Goal: Information Seeking & Learning: Compare options

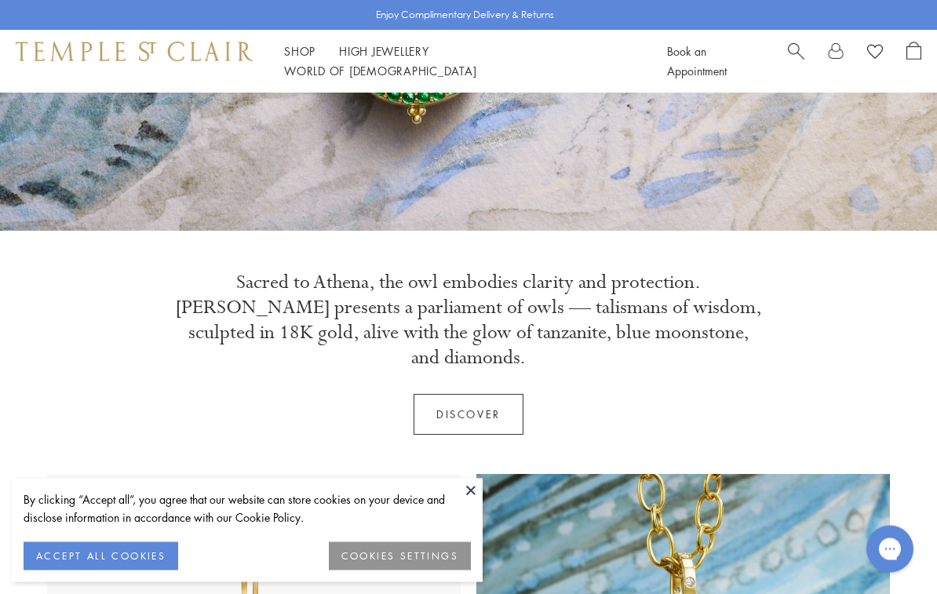
scroll to position [376, 0]
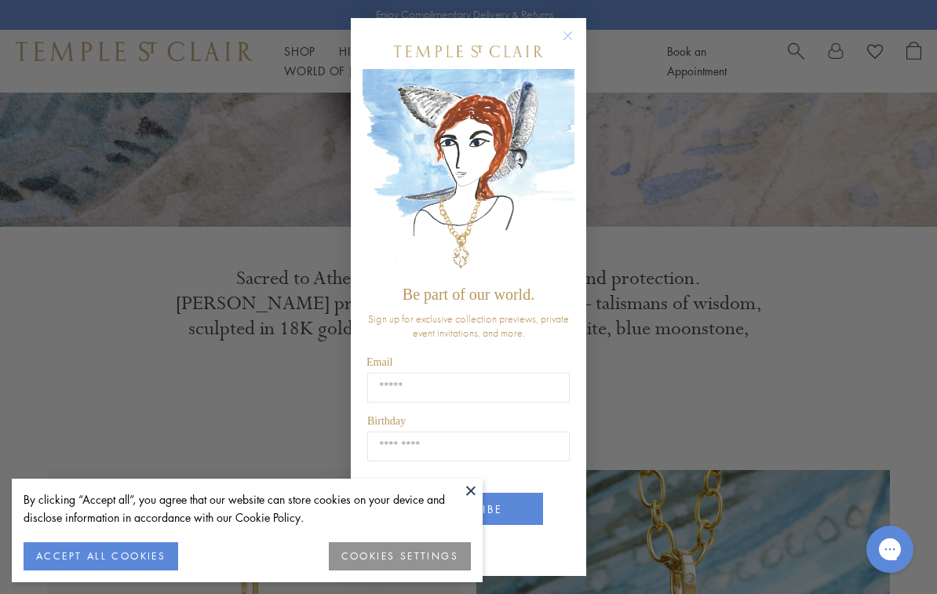
click at [236, 384] on div "Close dialog Be part of our world. Sign up for exclusive collection previews, p…" at bounding box center [468, 297] width 937 height 594
click at [472, 502] on button at bounding box center [471, 491] width 24 height 24
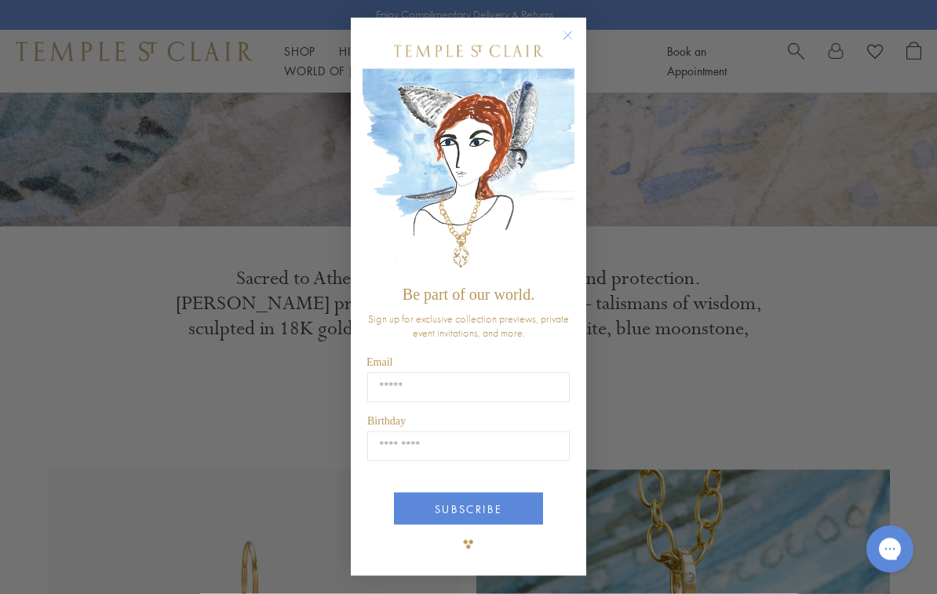
scroll to position [377, 0]
click at [571, 45] on circle "Close dialog" at bounding box center [568, 35] width 19 height 19
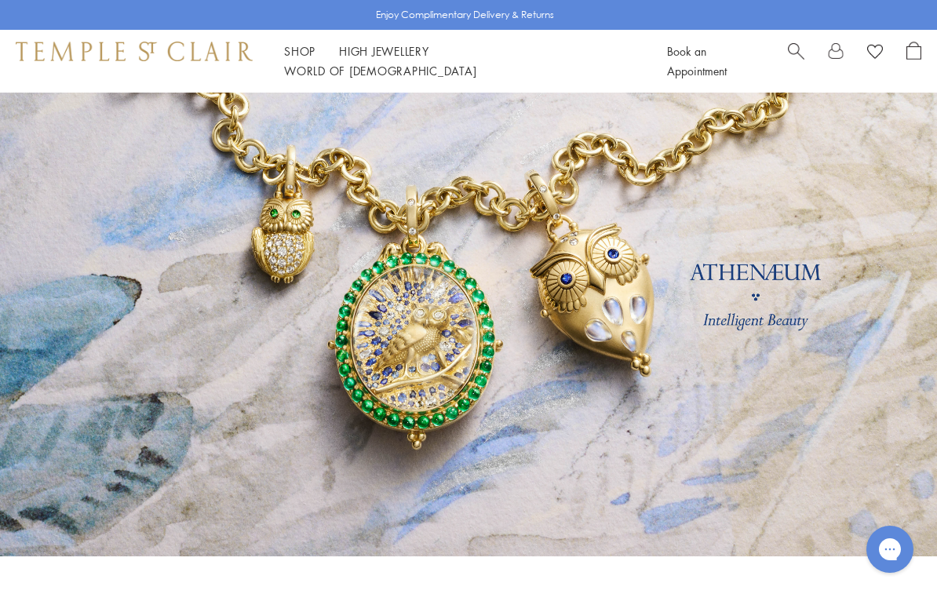
scroll to position [0, 0]
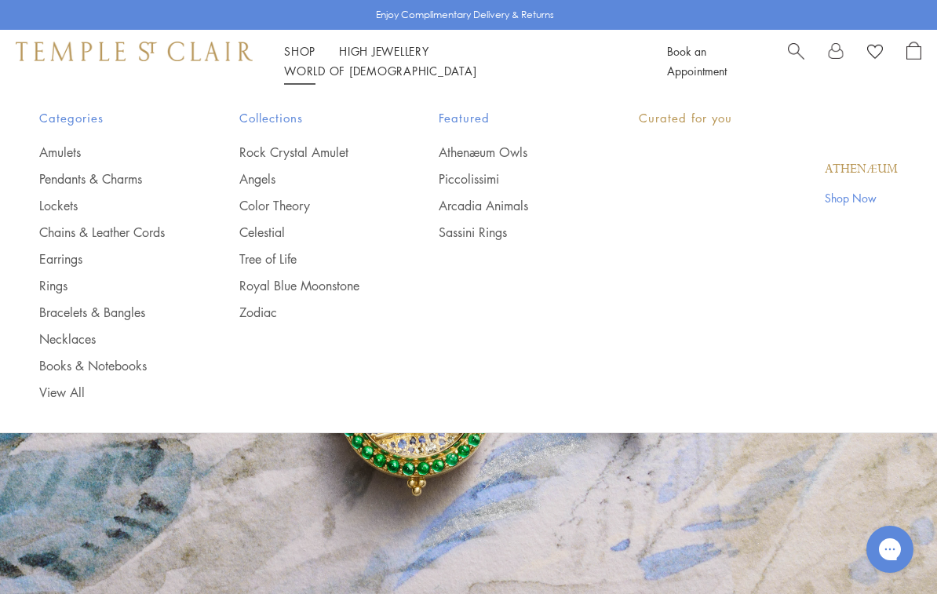
click at [303, 59] on link "Shop Shop" at bounding box center [299, 51] width 31 height 16
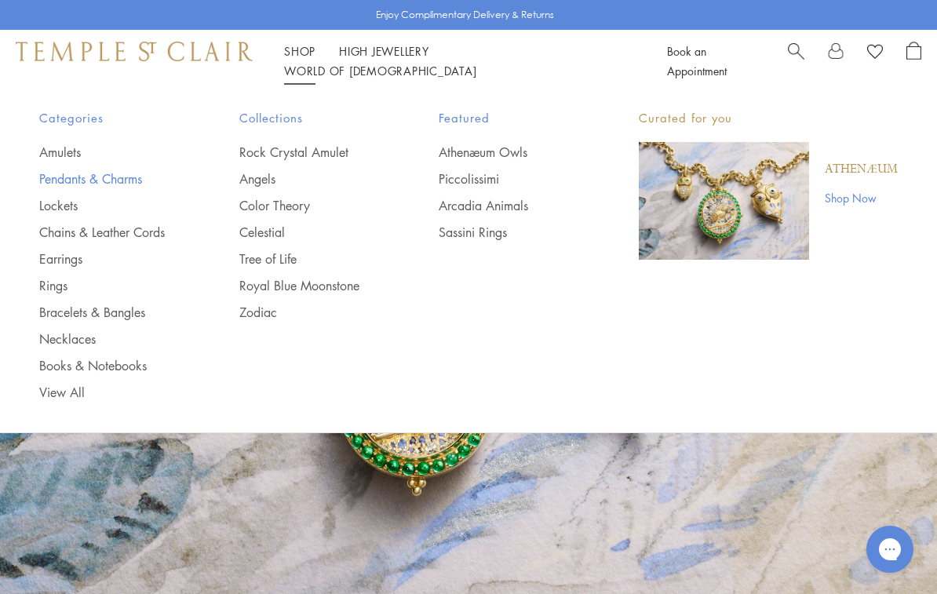
click at [118, 179] on link "Pendants & Charms" at bounding box center [107, 178] width 137 height 17
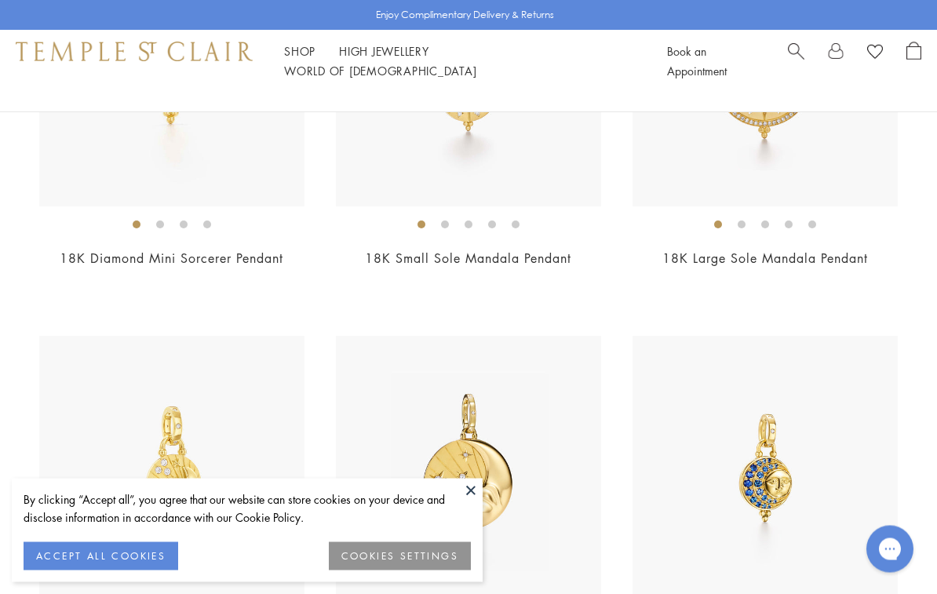
scroll to position [7881, 0]
click at [462, 502] on button at bounding box center [471, 491] width 24 height 24
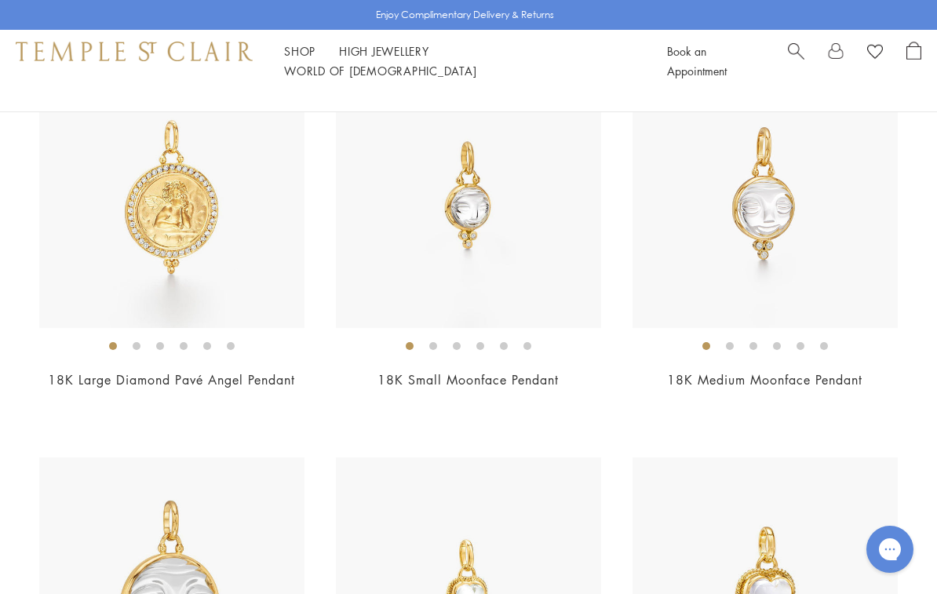
scroll to position [2981, 0]
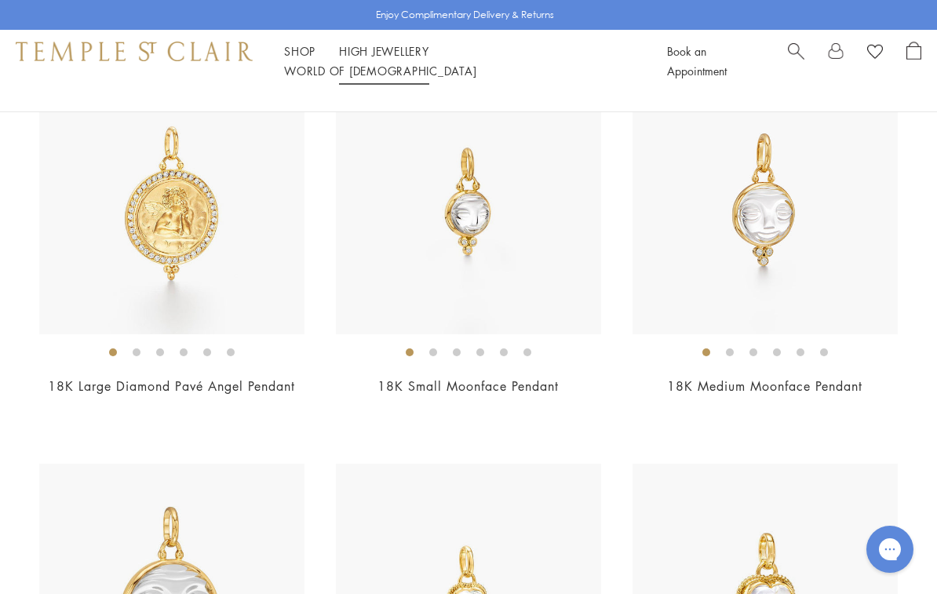
click at [375, 59] on link "High Jewellery High Jewellery" at bounding box center [384, 51] width 90 height 16
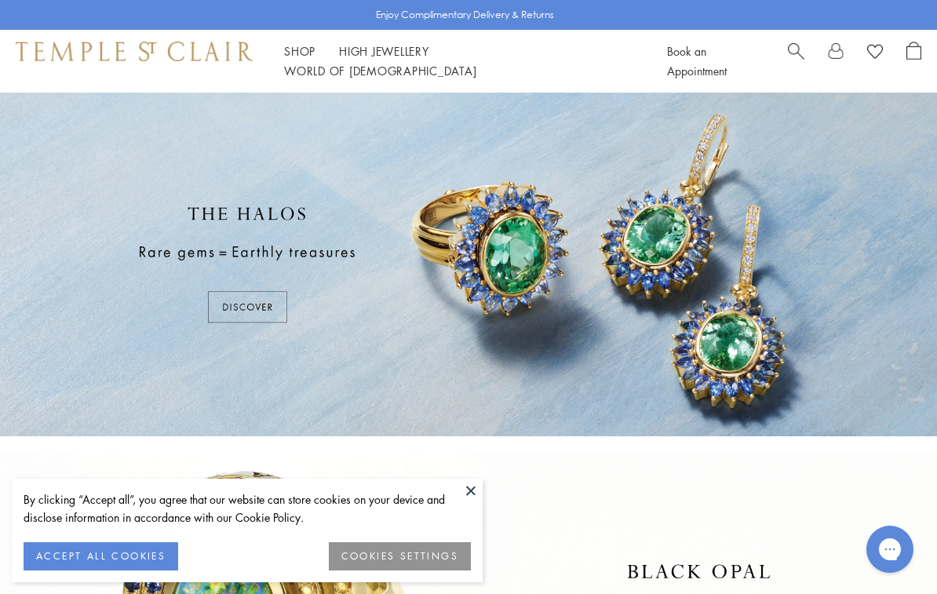
click at [472, 488] on button at bounding box center [471, 491] width 24 height 24
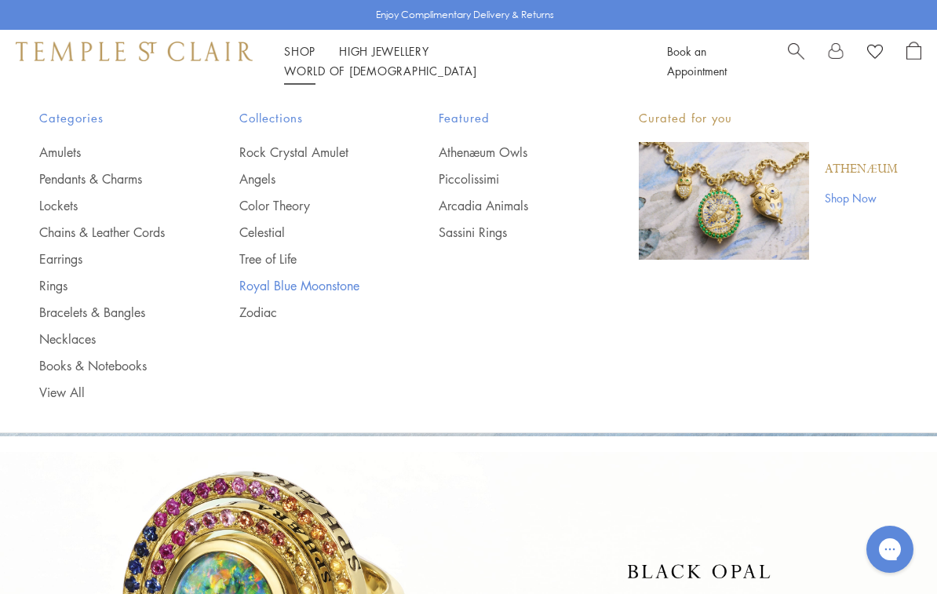
click at [328, 287] on link "Royal Blue Moonstone" at bounding box center [307, 285] width 137 height 17
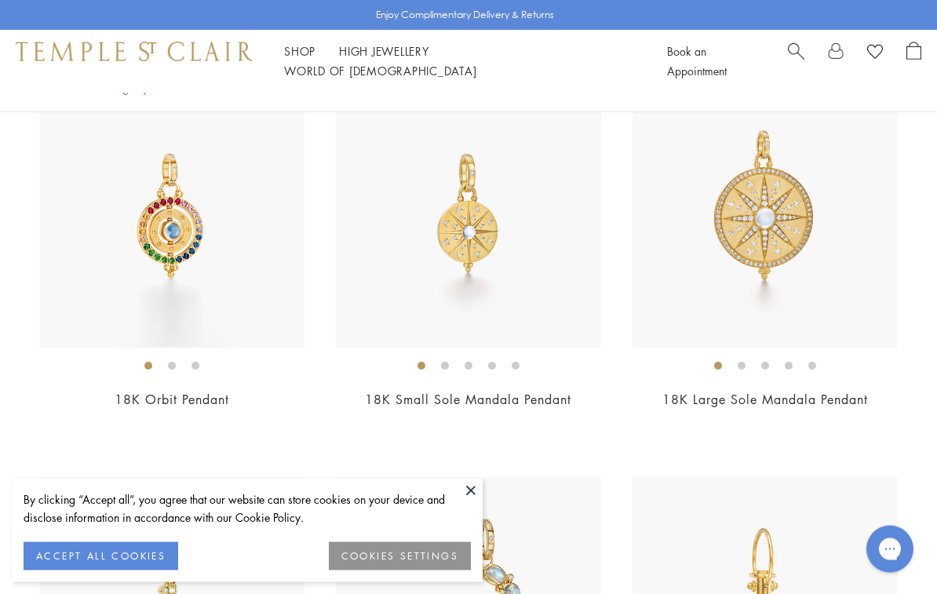
scroll to position [5598, 0]
click at [785, 203] on img at bounding box center [765, 214] width 265 height 265
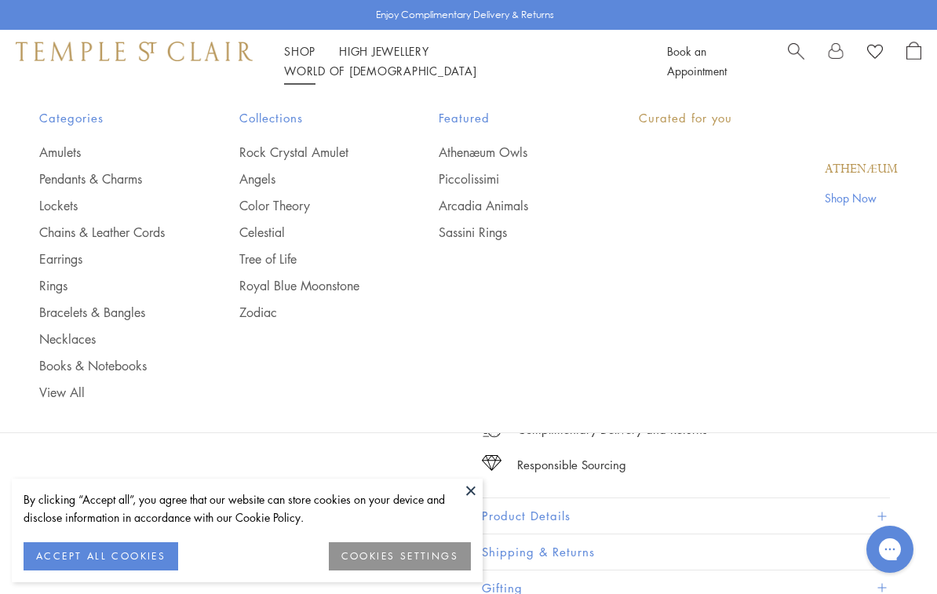
click at [291, 57] on link "Shop Shop" at bounding box center [299, 51] width 31 height 16
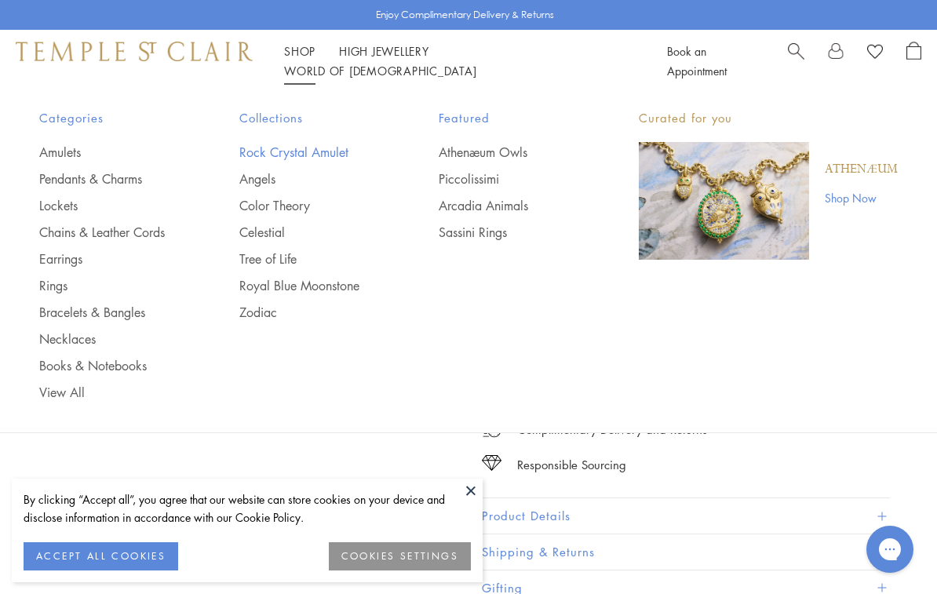
click at [310, 155] on link "Rock Crystal Amulet" at bounding box center [307, 152] width 137 height 17
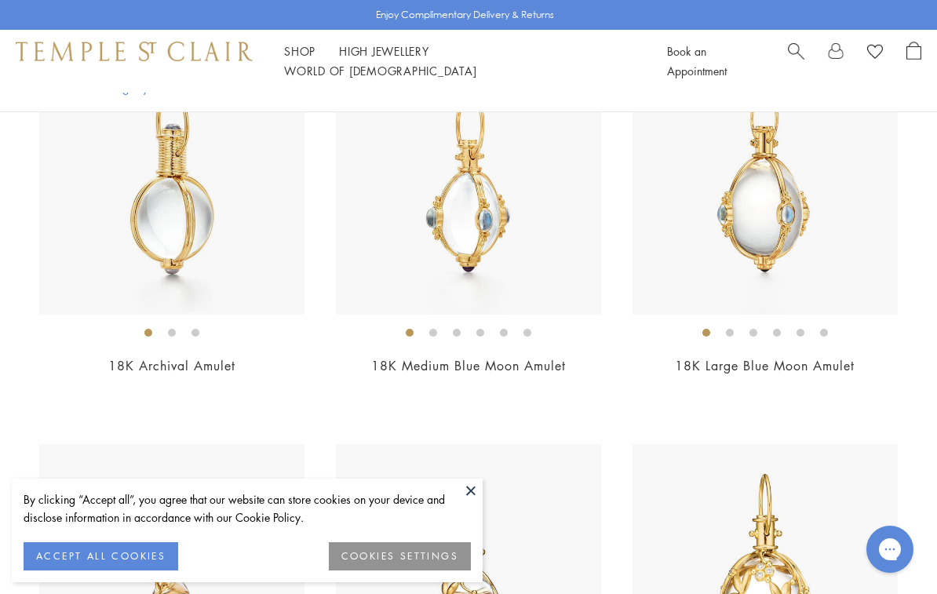
scroll to position [238, 0]
click at [785, 353] on div "18K Large Blue Moon Amulet $13,500" at bounding box center [765, 224] width 265 height 348
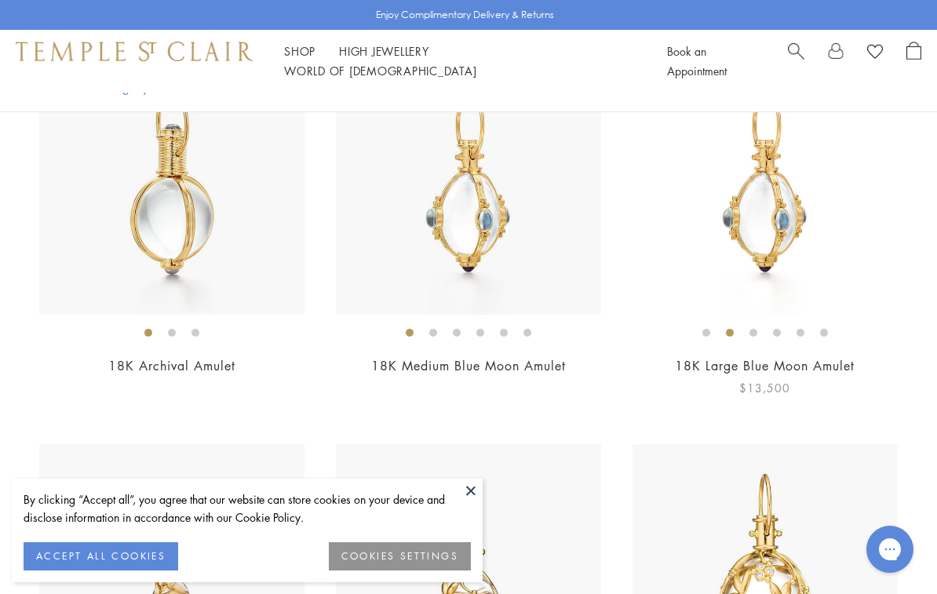
click at [782, 293] on img at bounding box center [765, 181] width 265 height 265
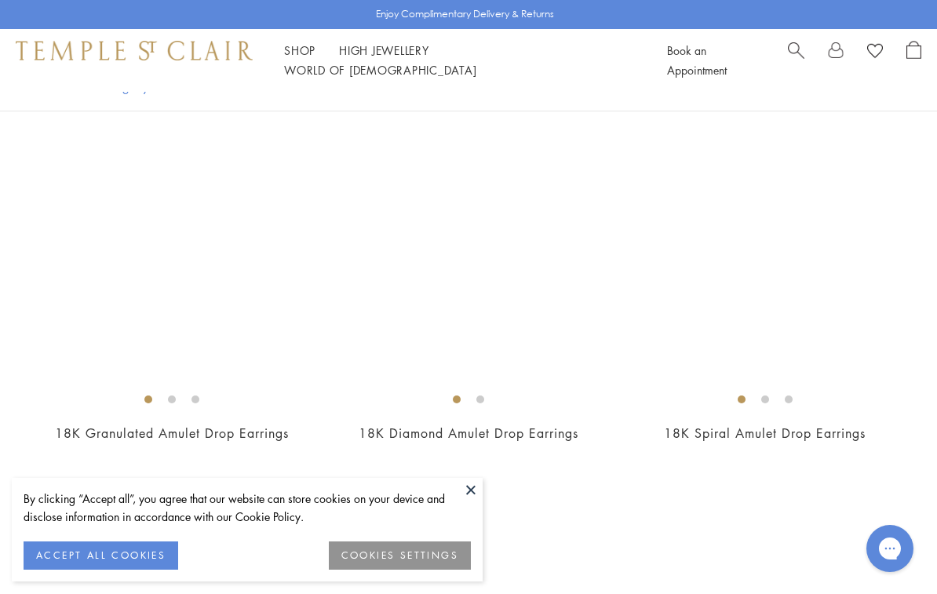
scroll to position [8514, 0]
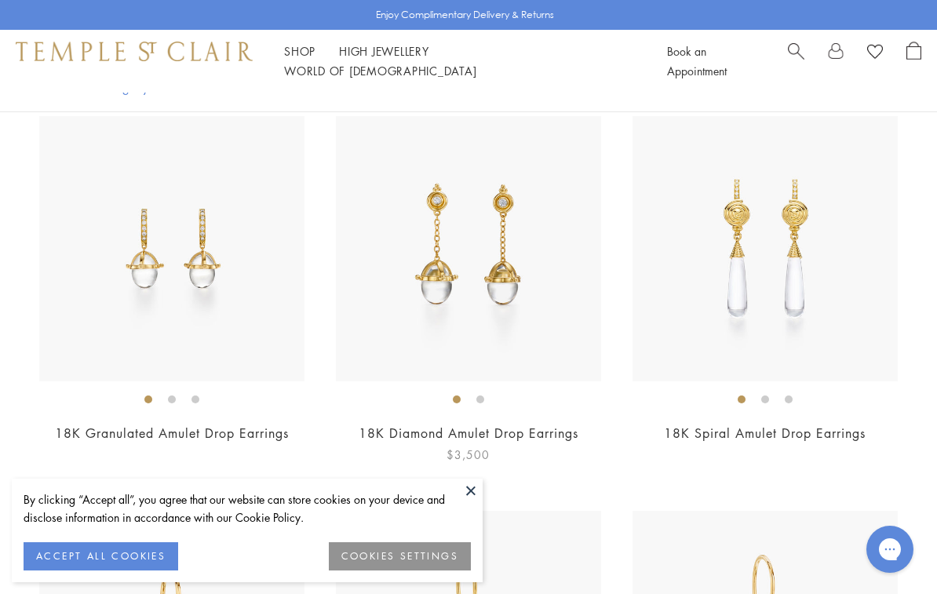
click at [519, 340] on img at bounding box center [468, 248] width 265 height 265
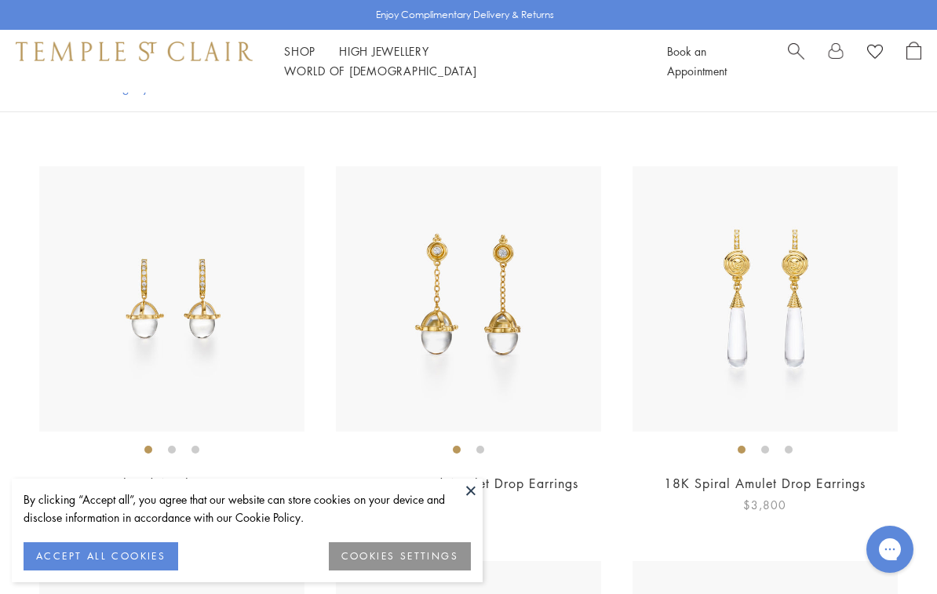
click at [770, 310] on img at bounding box center [765, 298] width 265 height 265
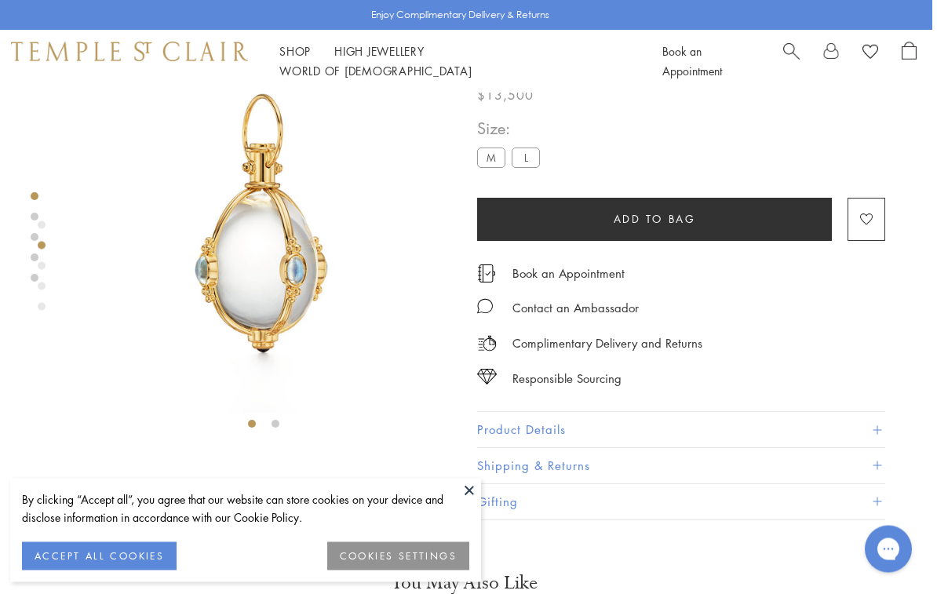
scroll to position [0, 3]
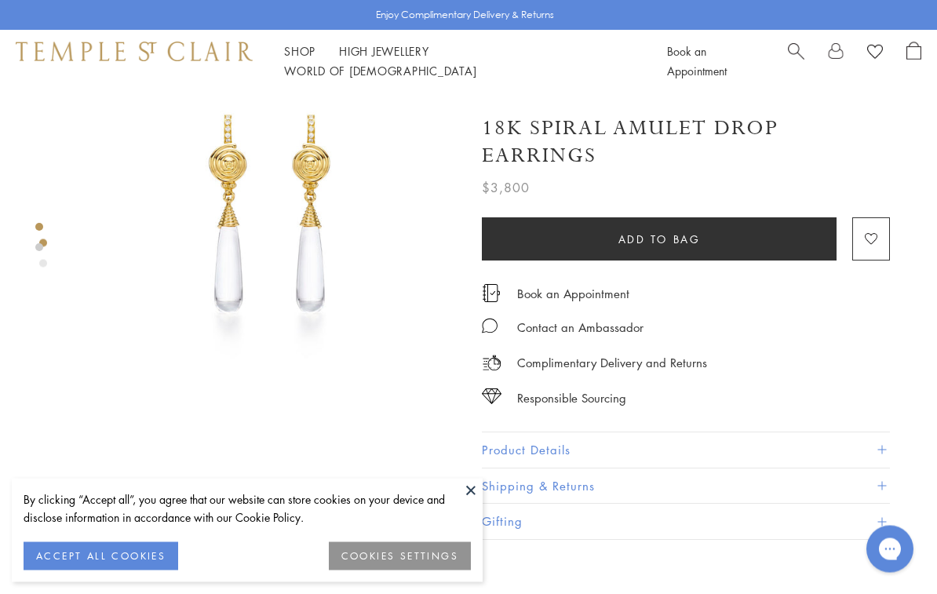
scroll to position [68, 0]
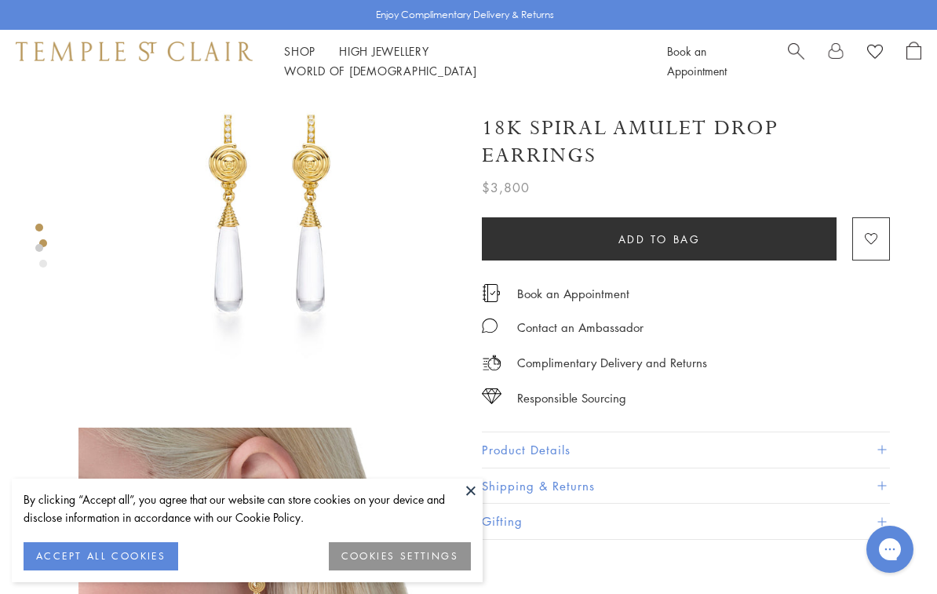
click at [467, 501] on div at bounding box center [252, 415] width 505 height 783
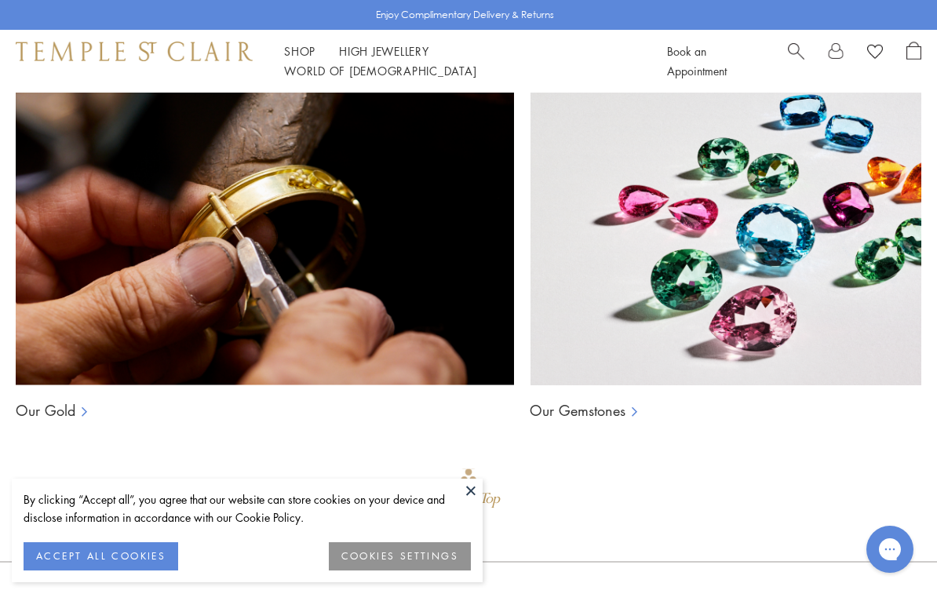
scroll to position [1312, 0]
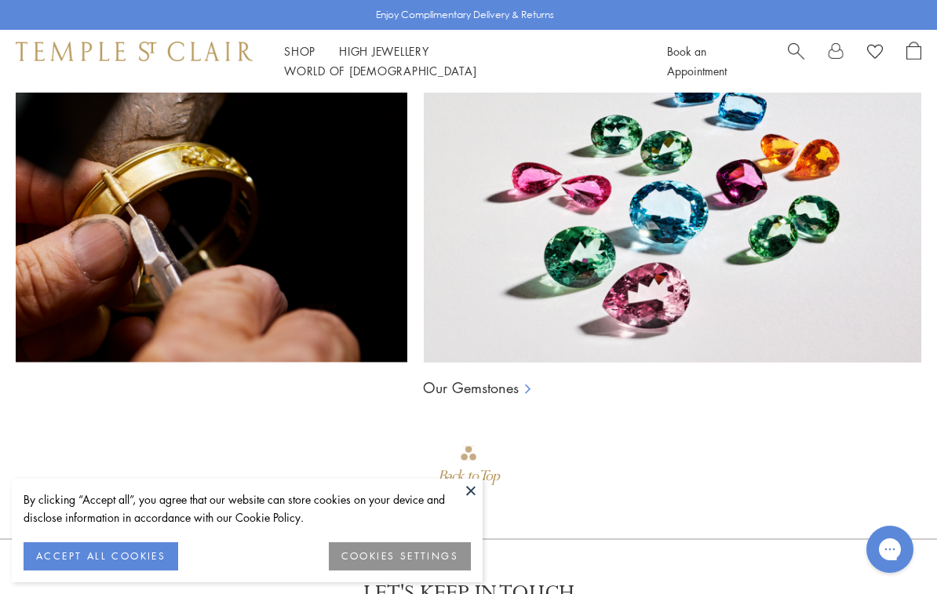
click at [811, 466] on div "Our Craftmanship Our Gold Our Gemstones Back to Top" at bounding box center [468, 265] width 937 height 545
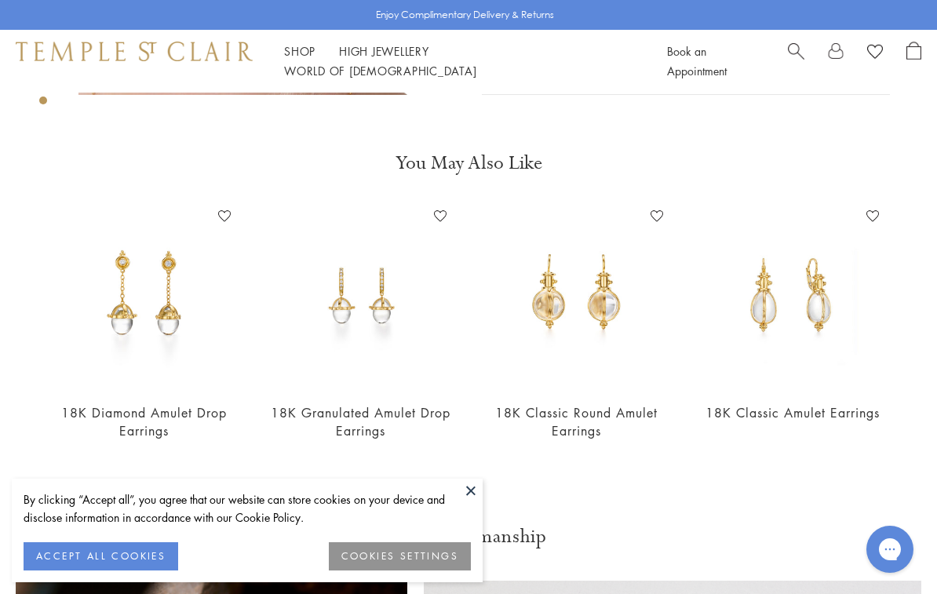
scroll to position [743, 0]
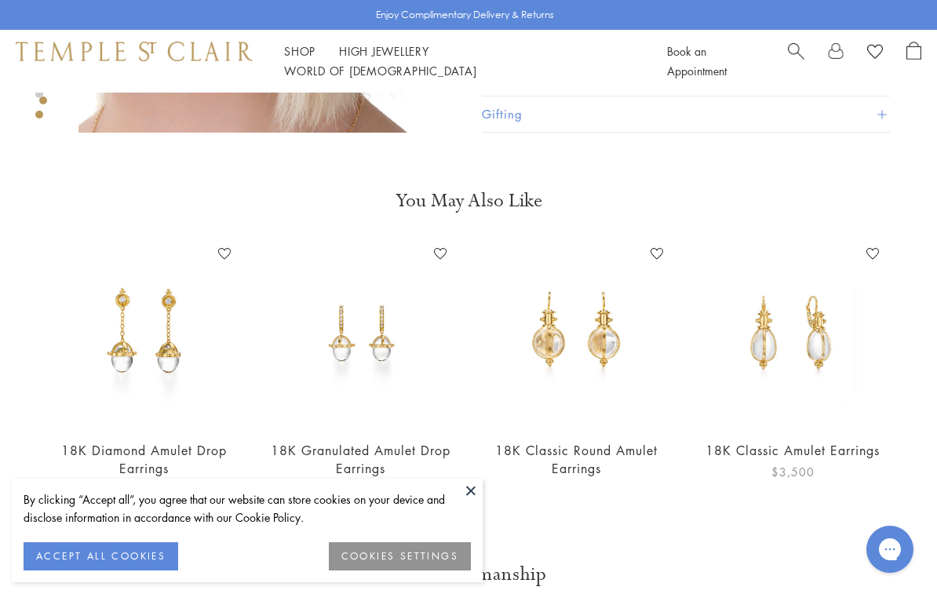
click at [799, 339] on img at bounding box center [793, 333] width 185 height 185
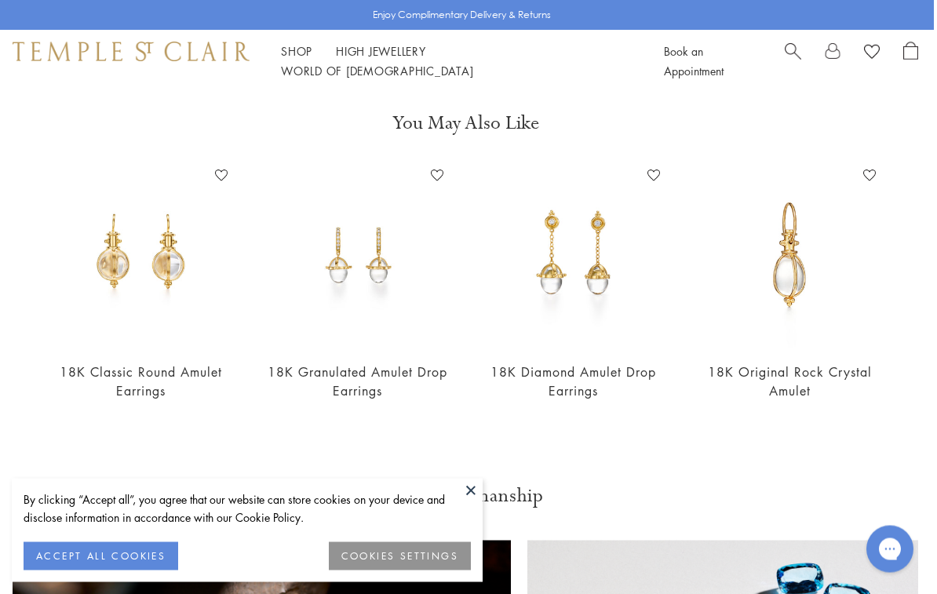
scroll to position [837, 3]
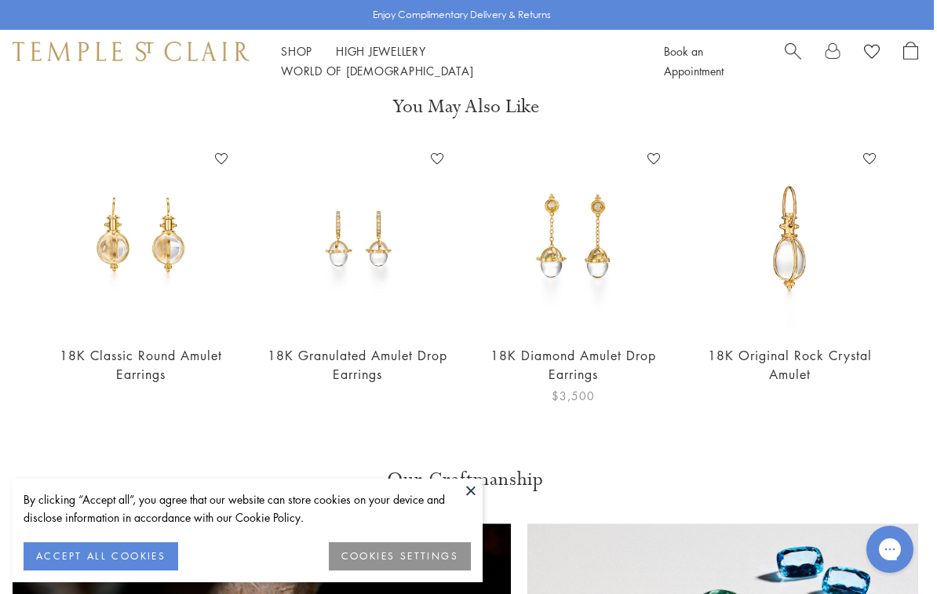
click at [578, 360] on link "18K Diamond Amulet Drop Earrings" at bounding box center [573, 364] width 166 height 35
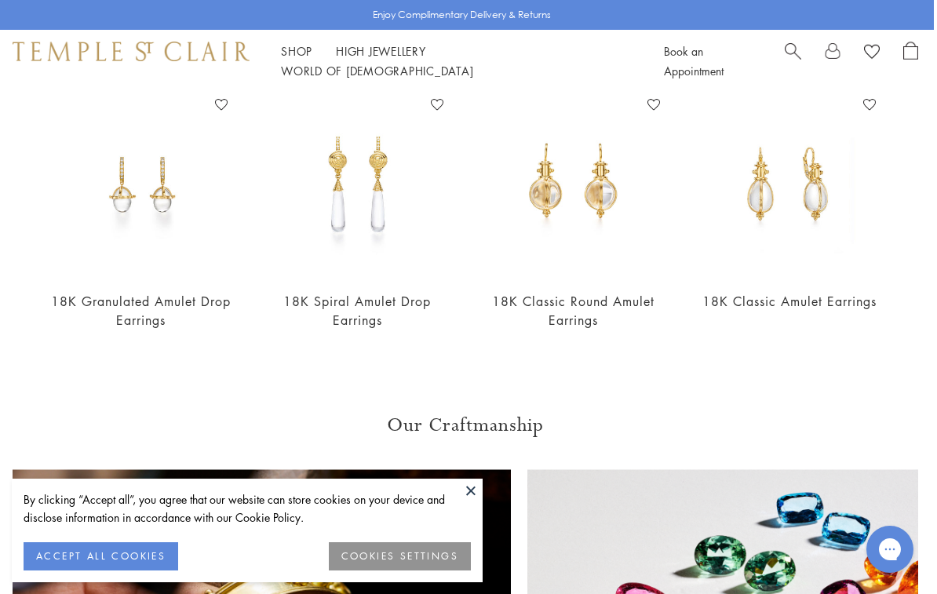
scroll to position [544, 3]
click at [301, 59] on link "Shop Shop" at bounding box center [296, 51] width 31 height 16
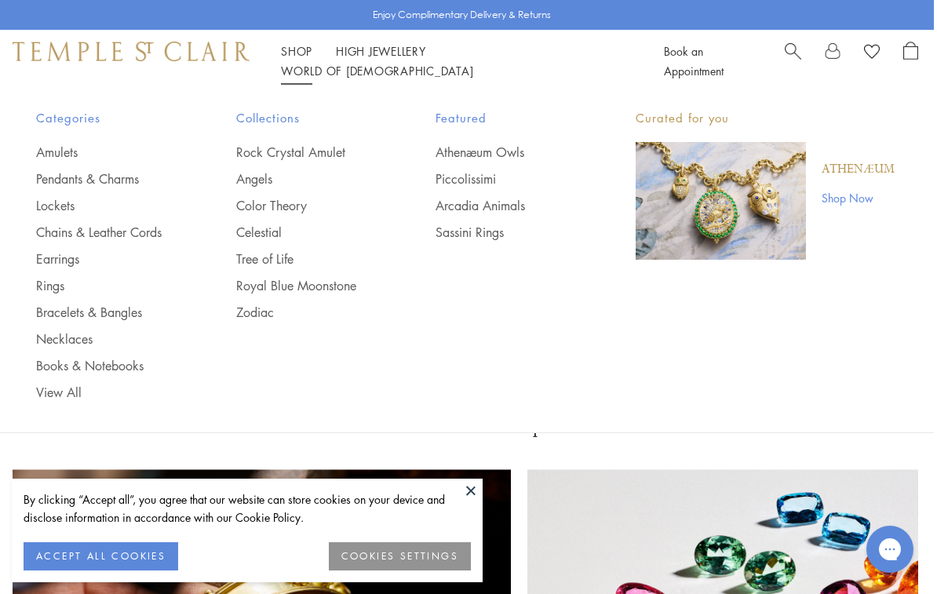
scroll to position [26, 0]
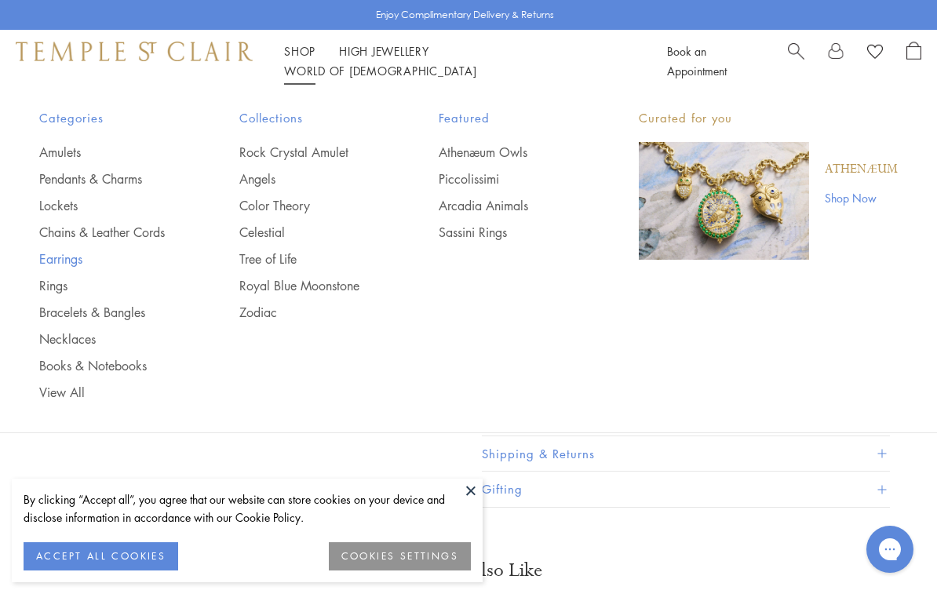
click at [63, 265] on link "Earrings" at bounding box center [107, 258] width 137 height 17
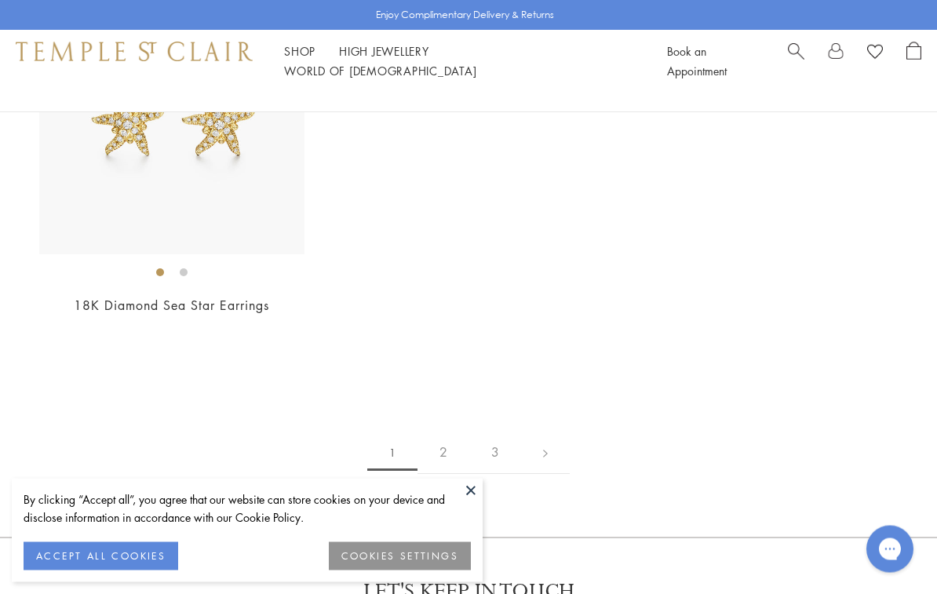
scroll to position [7063, 0]
click at [556, 431] on link at bounding box center [545, 452] width 49 height 43
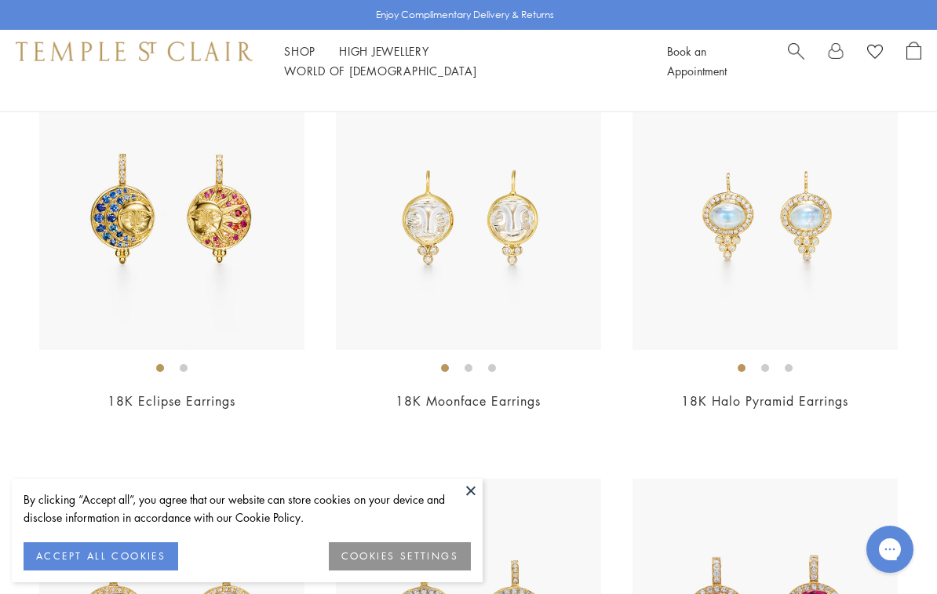
scroll to position [1394, 0]
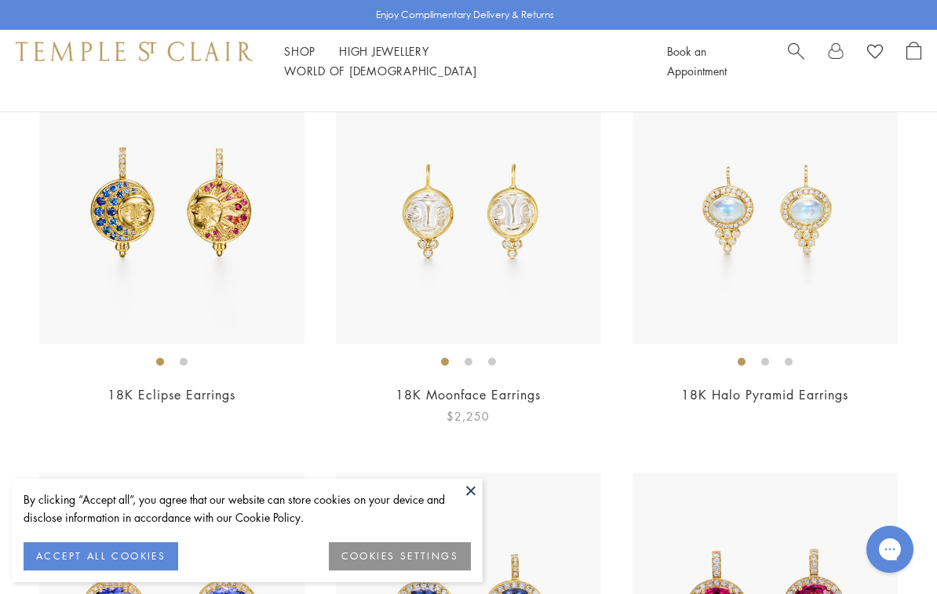
click at [490, 207] on img at bounding box center [468, 210] width 265 height 265
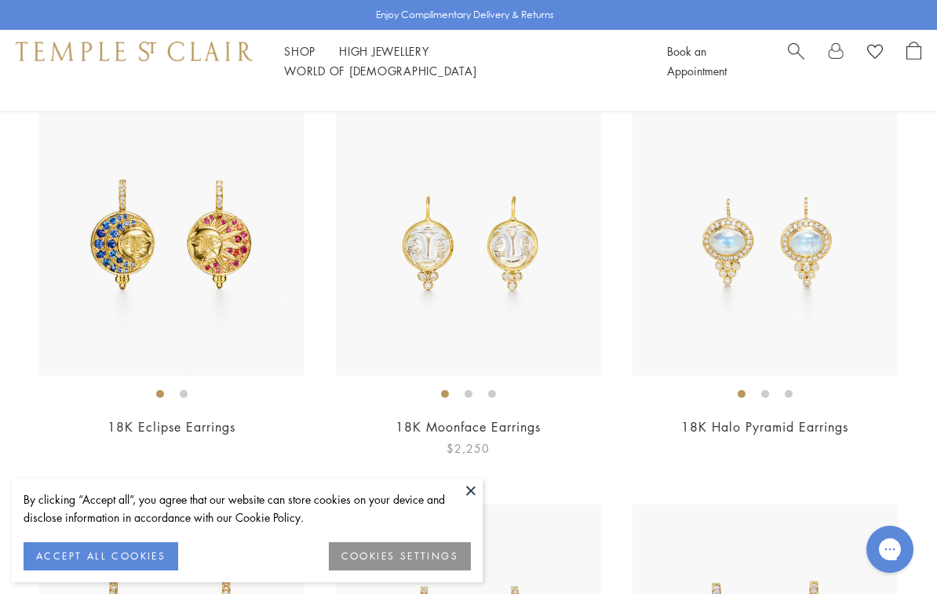
scroll to position [1406, 0]
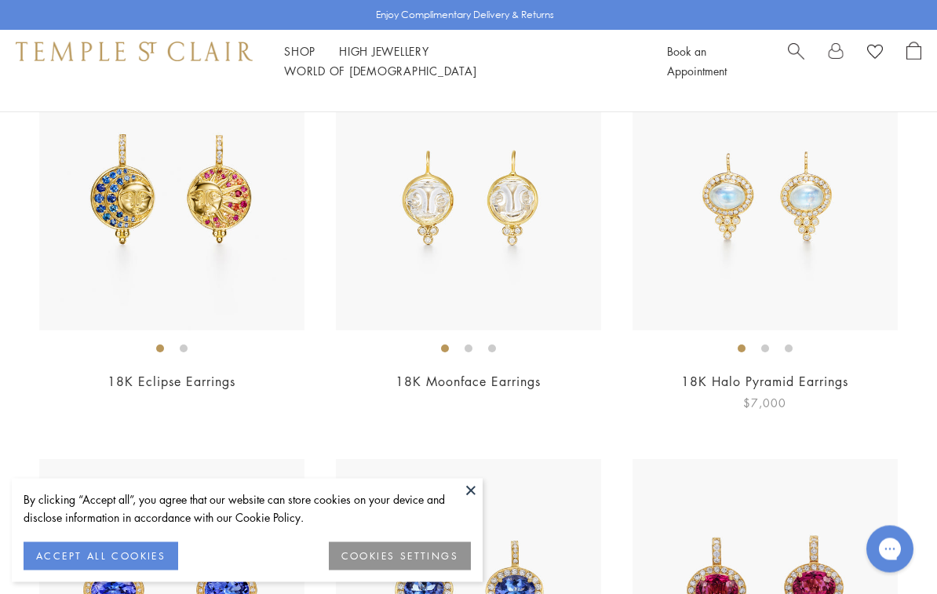
click at [771, 237] on img at bounding box center [765, 198] width 265 height 265
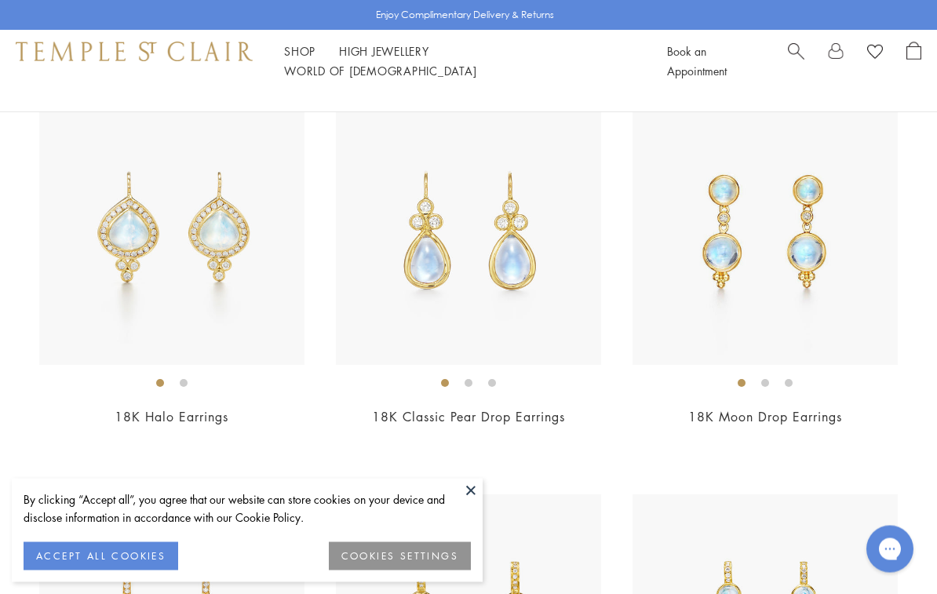
scroll to position [3794, 0]
click at [485, 240] on img at bounding box center [468, 232] width 265 height 265
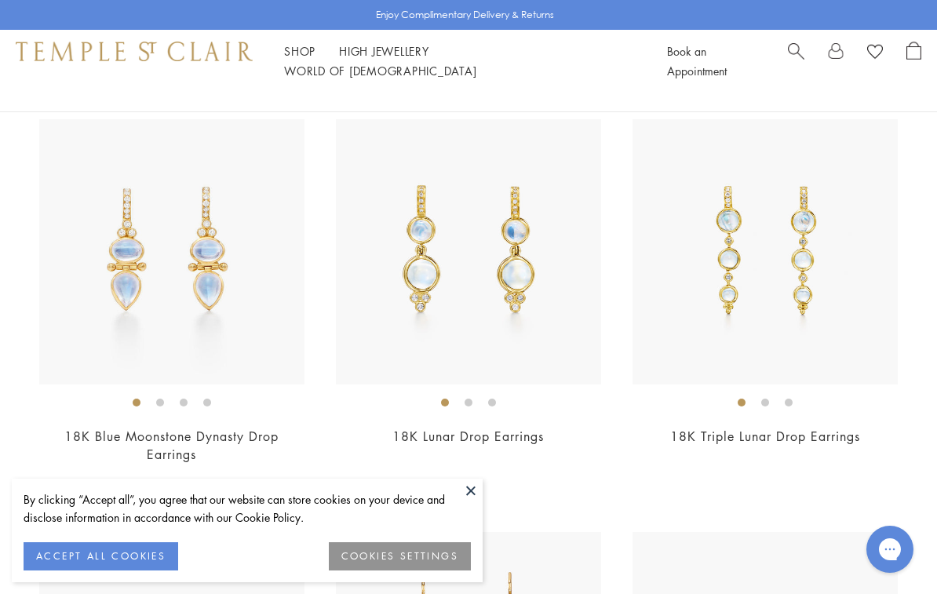
scroll to position [4162, 0]
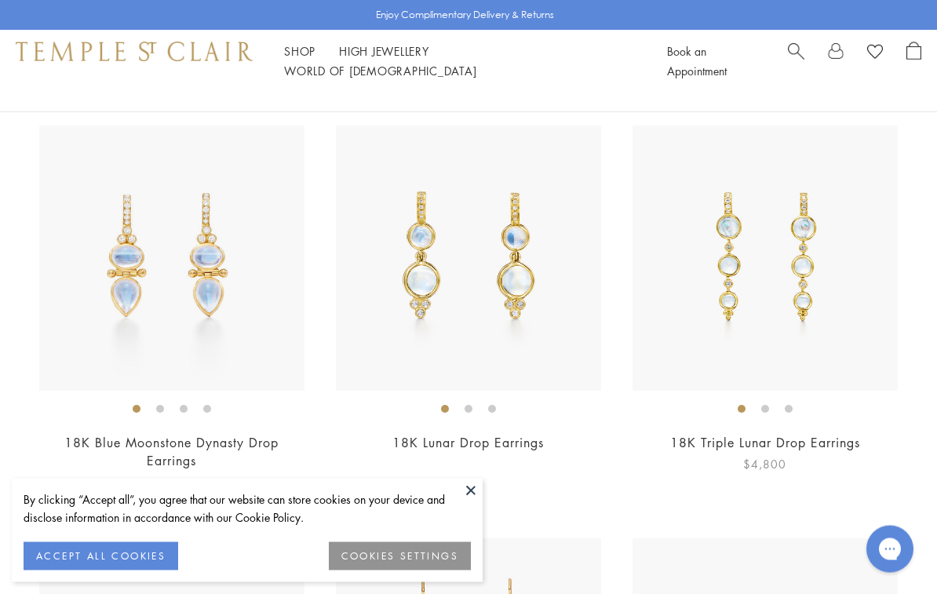
click at [764, 272] on img at bounding box center [765, 258] width 265 height 265
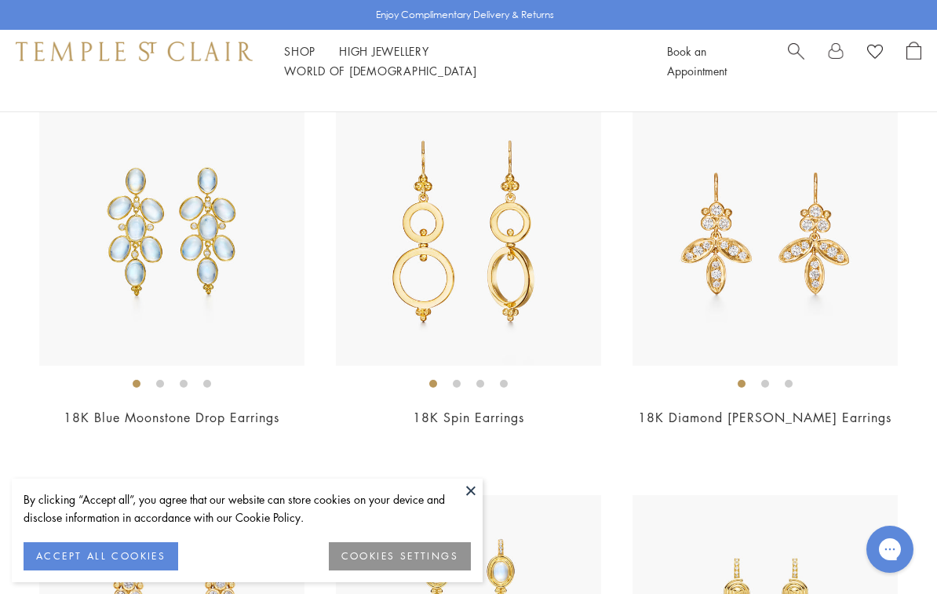
scroll to position [4607, 0]
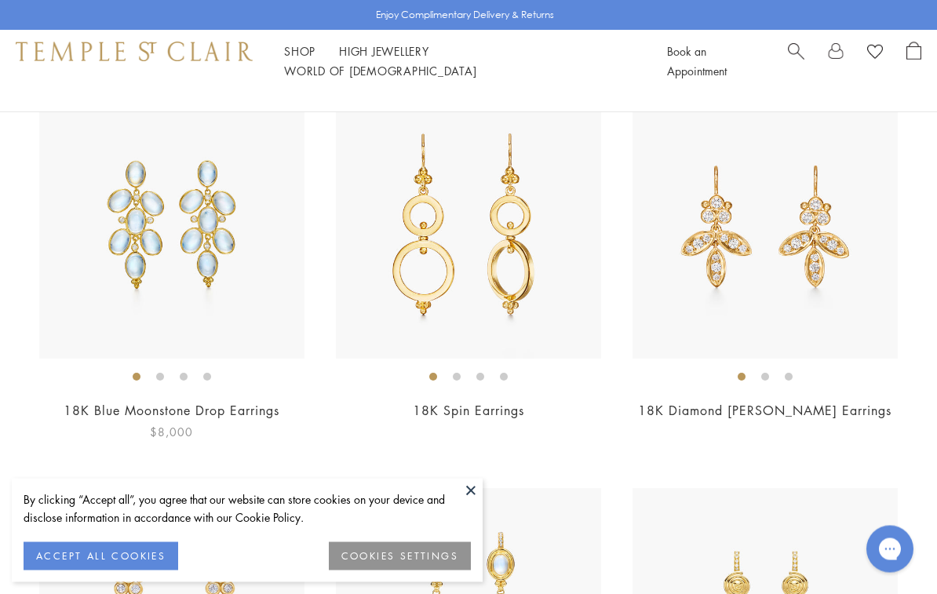
click at [204, 203] on img at bounding box center [171, 226] width 265 height 265
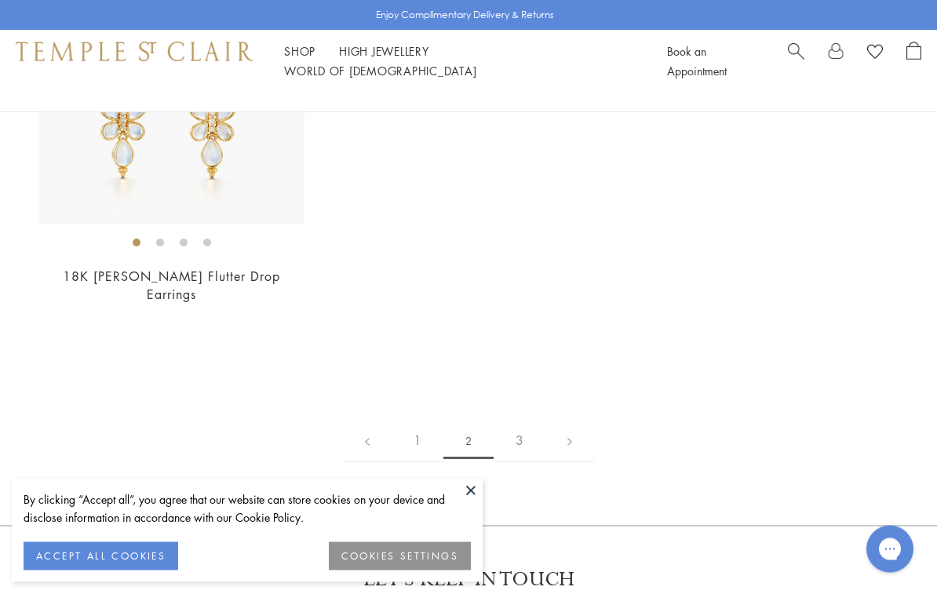
scroll to position [6716, 0]
click at [574, 419] on link at bounding box center [569, 440] width 49 height 43
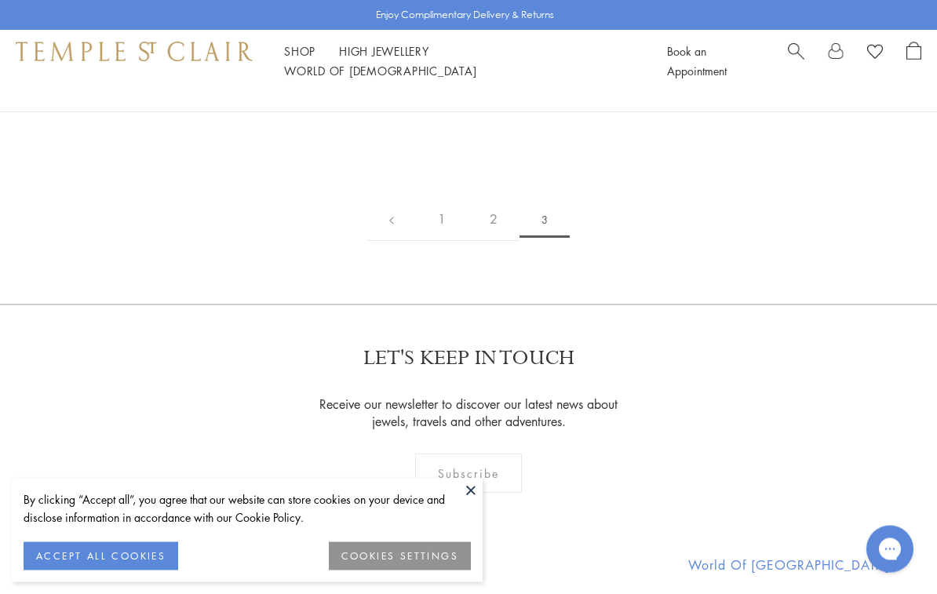
scroll to position [533, 0]
click at [493, 220] on link "2" at bounding box center [494, 218] width 52 height 43
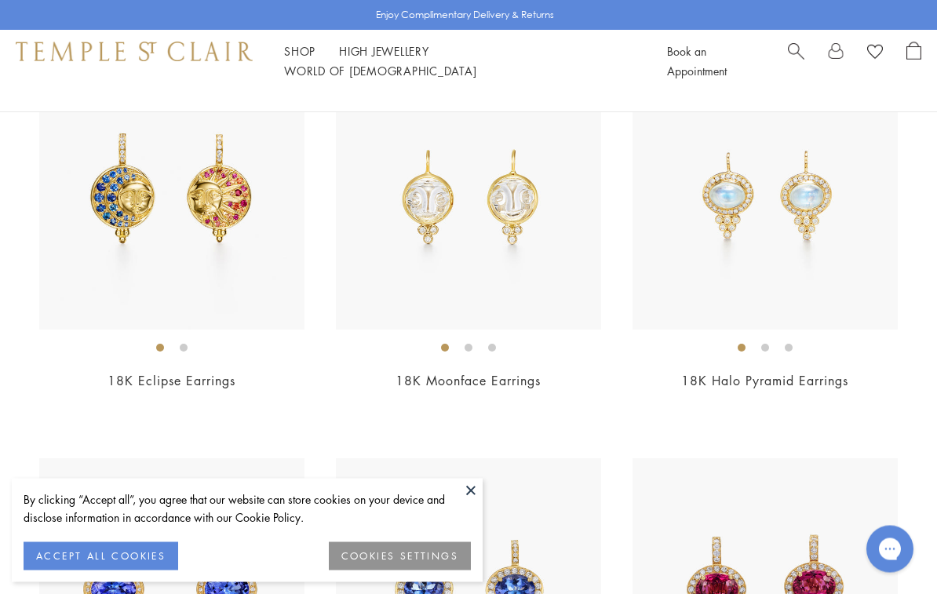
scroll to position [1400, 0]
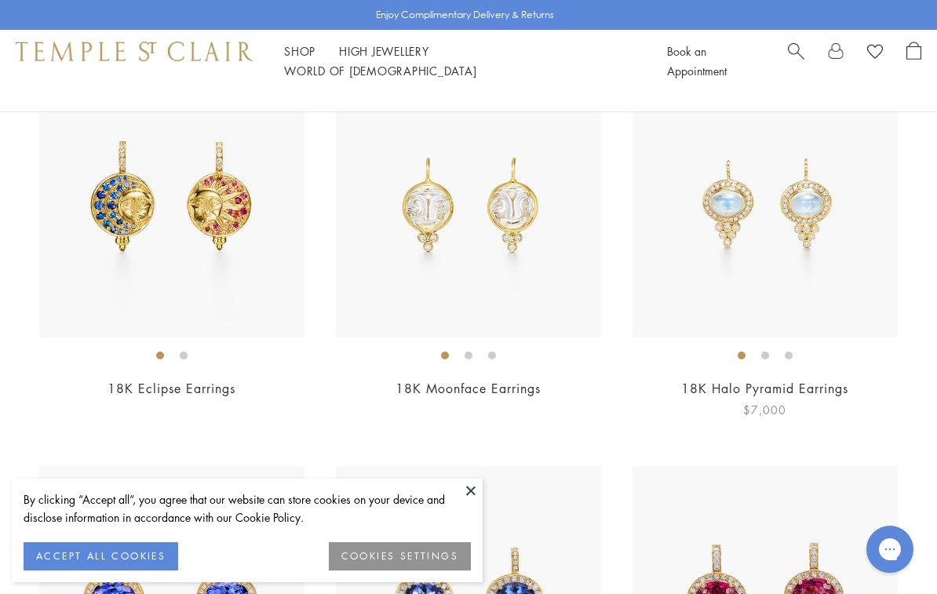
click at [744, 228] on img at bounding box center [765, 204] width 265 height 265
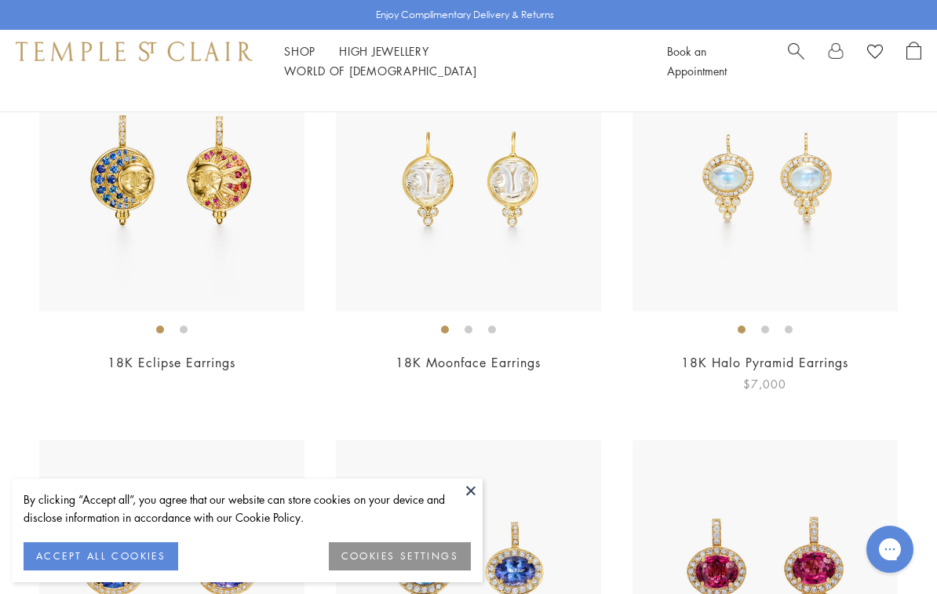
scroll to position [1318, 0]
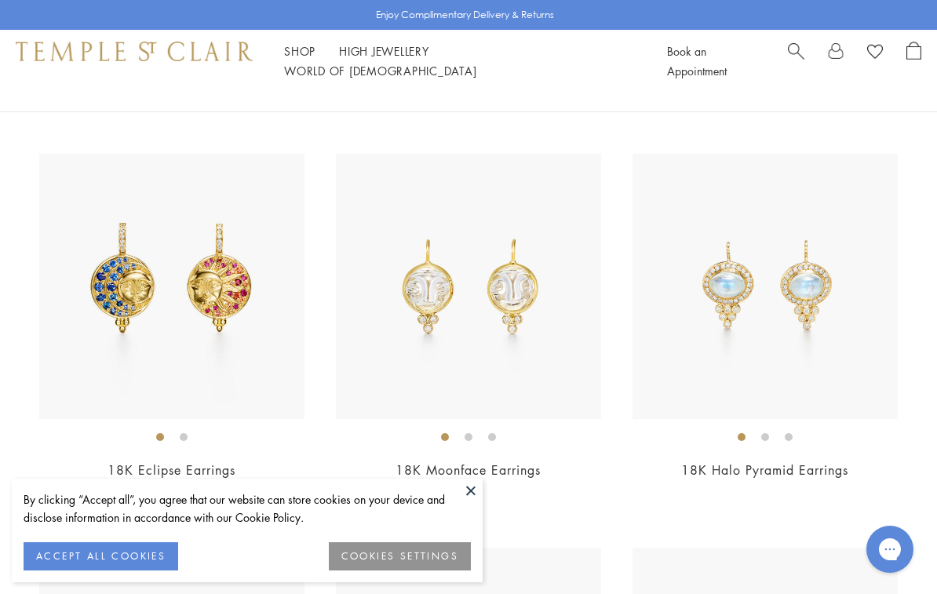
click at [214, 264] on img at bounding box center [171, 286] width 265 height 265
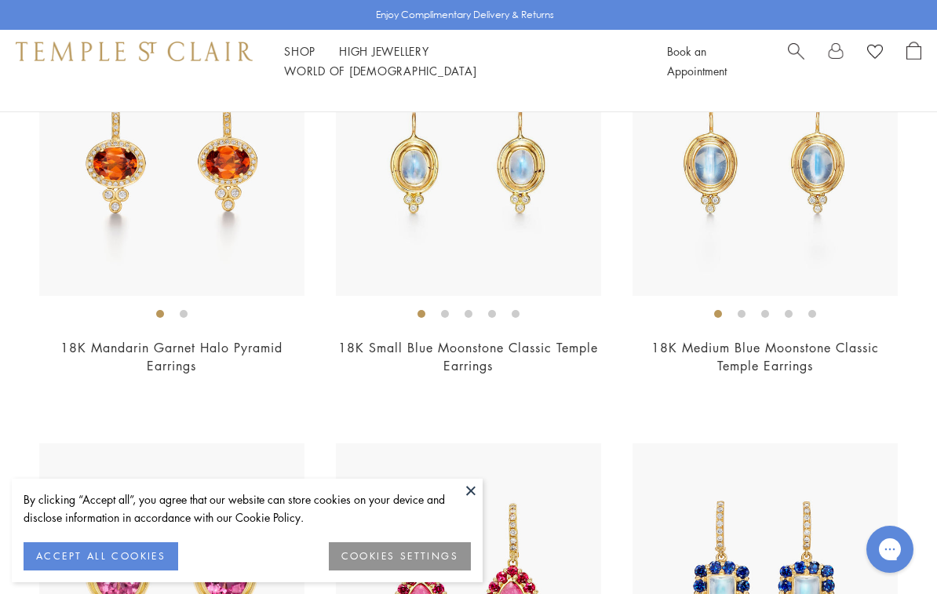
scroll to position [2252, 0]
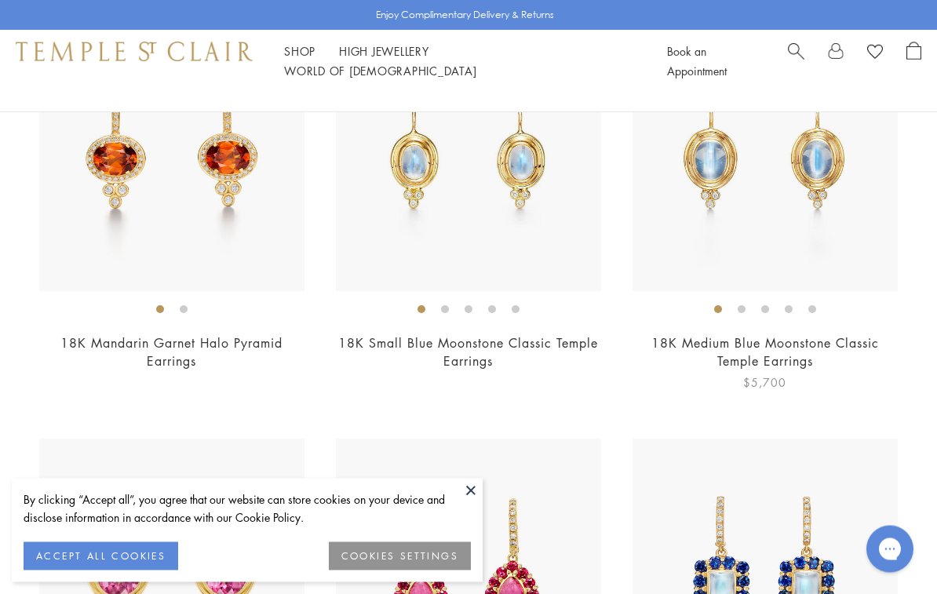
click at [766, 240] on img at bounding box center [765, 159] width 265 height 265
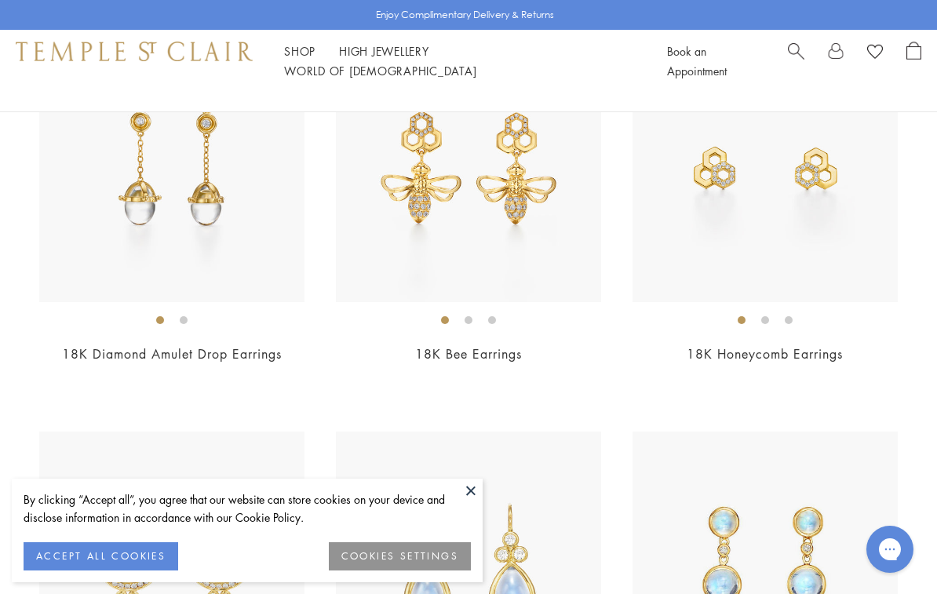
scroll to position [3464, 0]
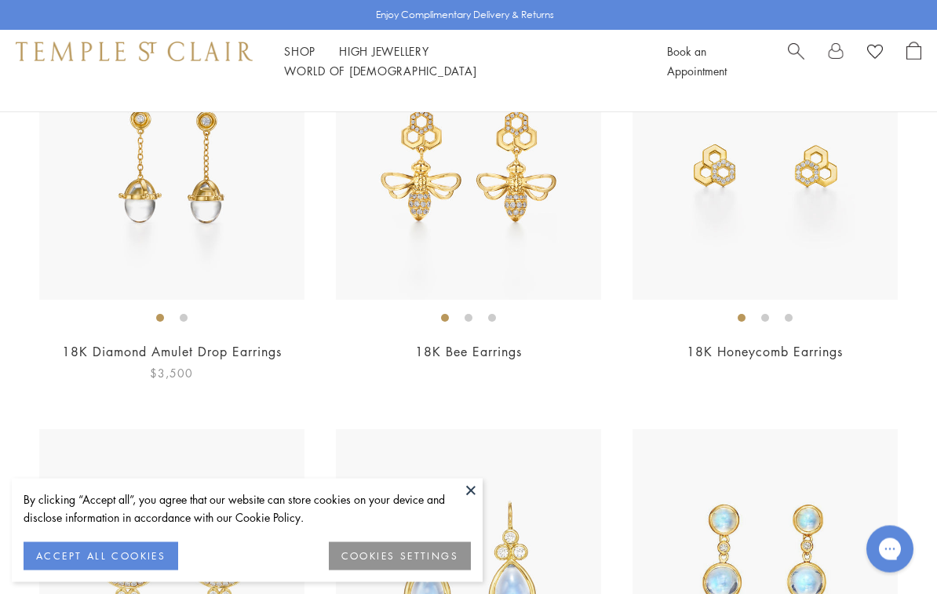
click at [217, 164] on img at bounding box center [171, 167] width 265 height 265
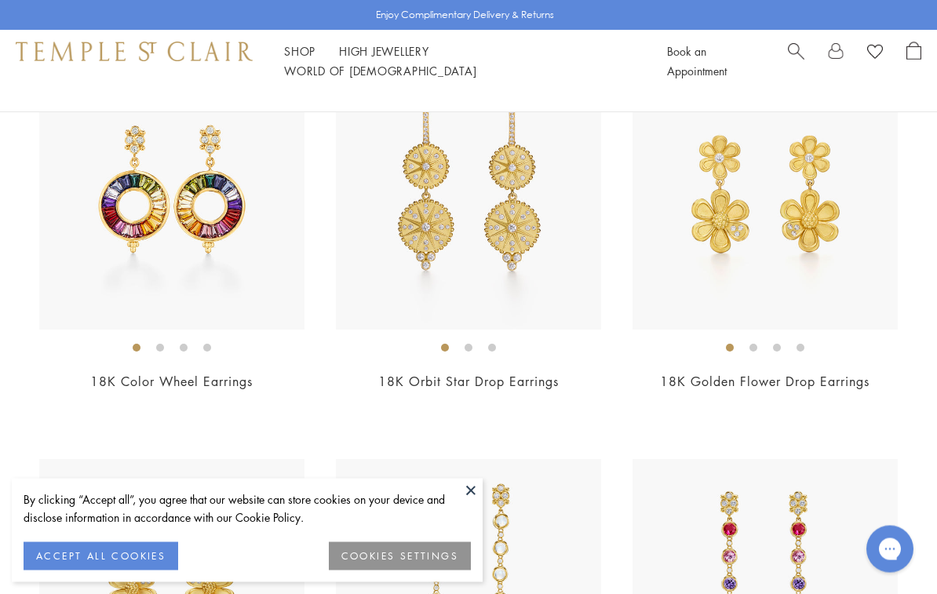
scroll to position [5821, 0]
click at [509, 212] on img at bounding box center [468, 196] width 265 height 265
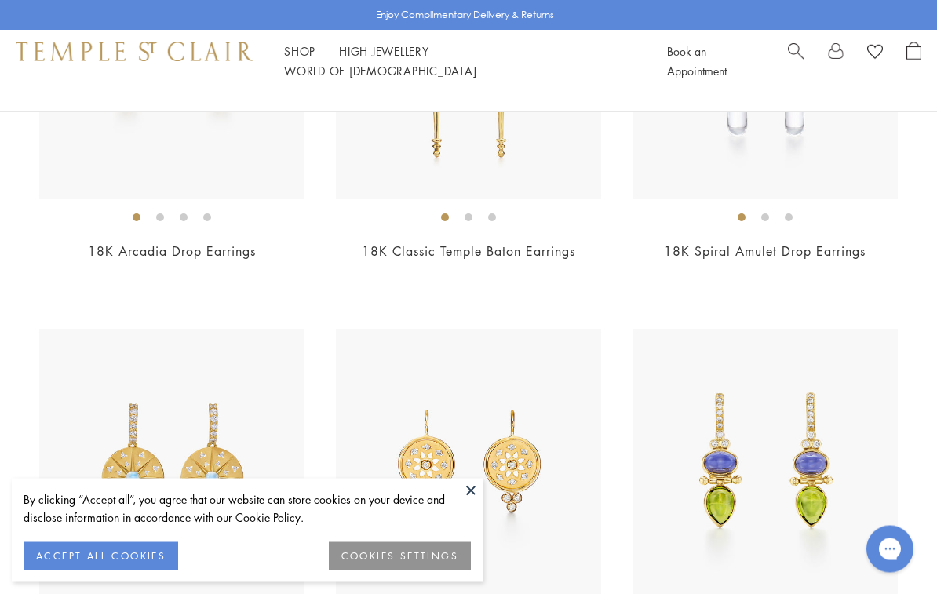
scroll to position [5162, 0]
click at [373, 57] on link "High Jewellery High Jewellery" at bounding box center [384, 51] width 90 height 16
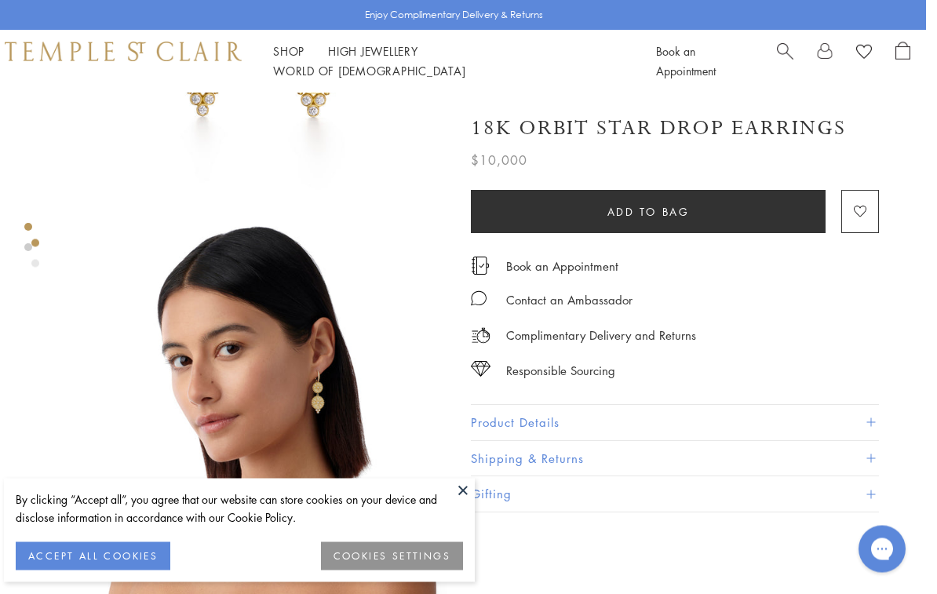
scroll to position [0, 3]
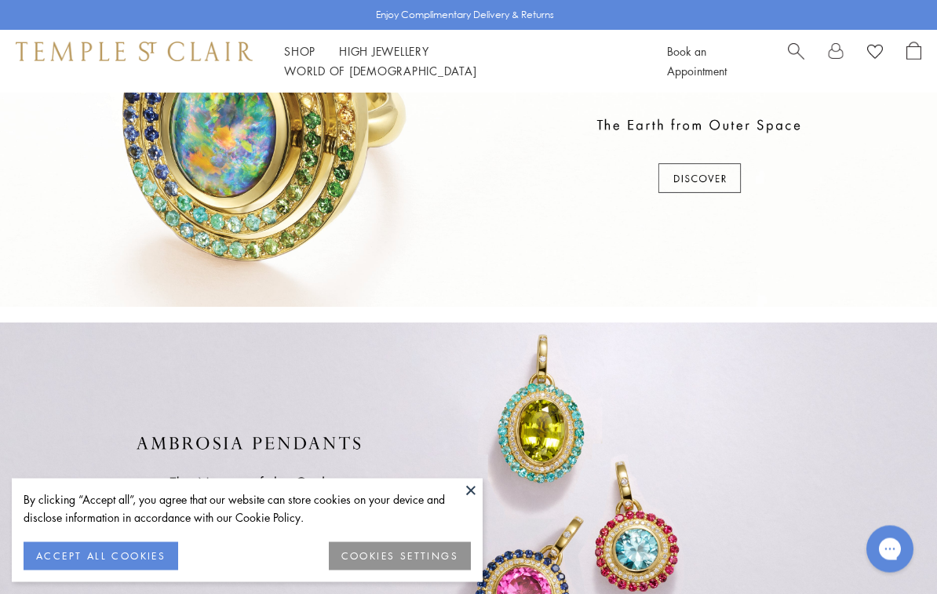
scroll to position [328, 0]
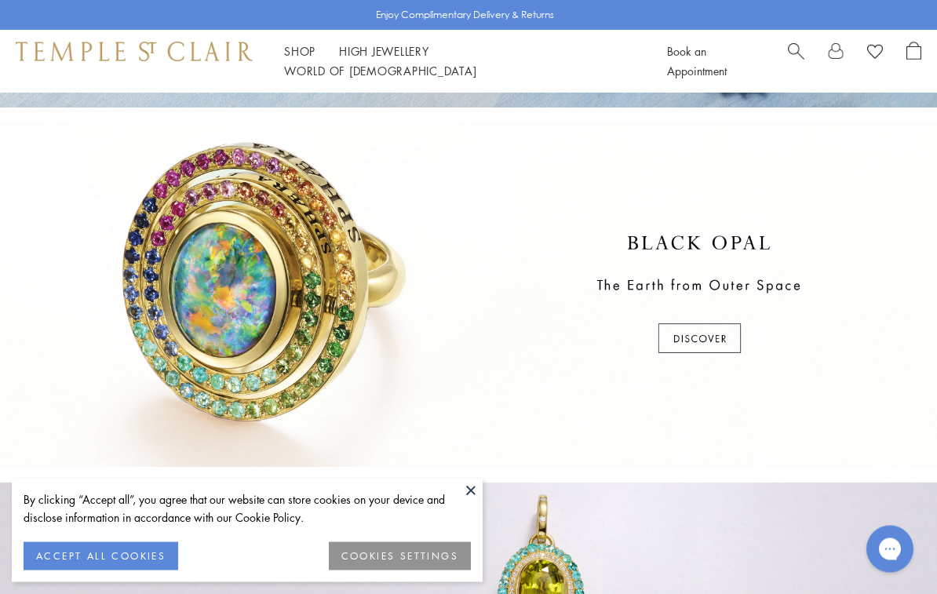
click at [707, 339] on div at bounding box center [468, 296] width 937 height 344
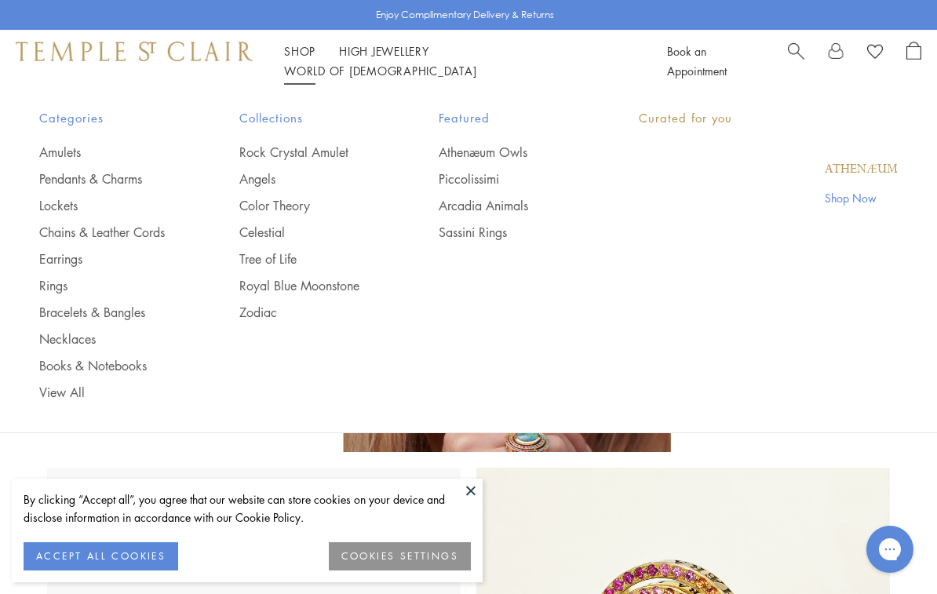
click at [291, 58] on link "Shop Shop" at bounding box center [299, 51] width 31 height 16
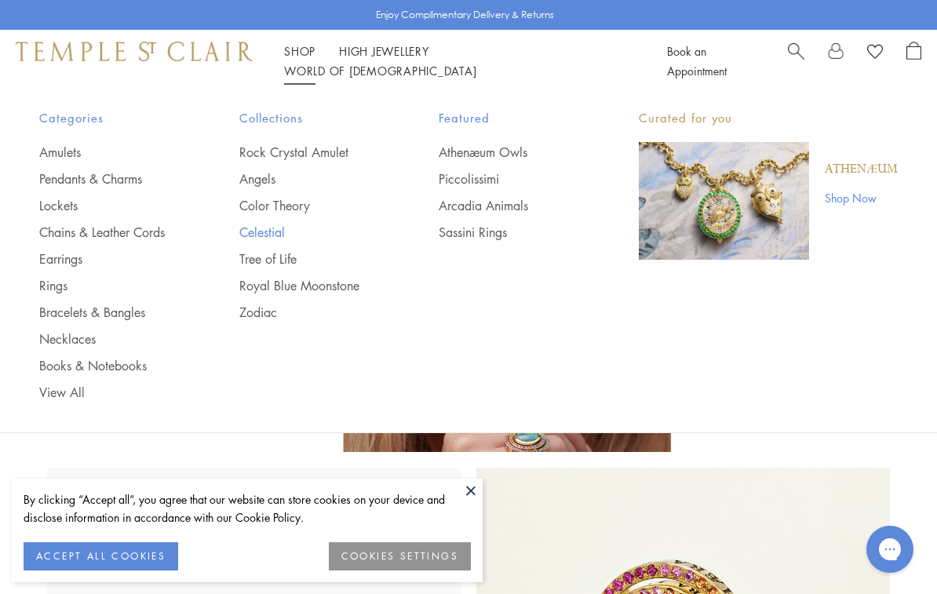
click at [262, 228] on link "Celestial" at bounding box center [307, 232] width 137 height 17
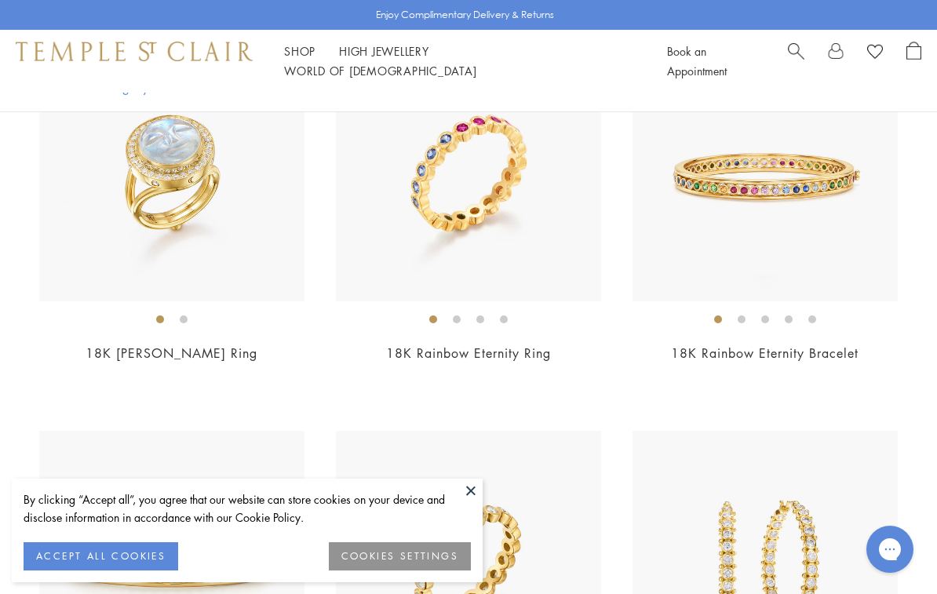
scroll to position [4821, 0]
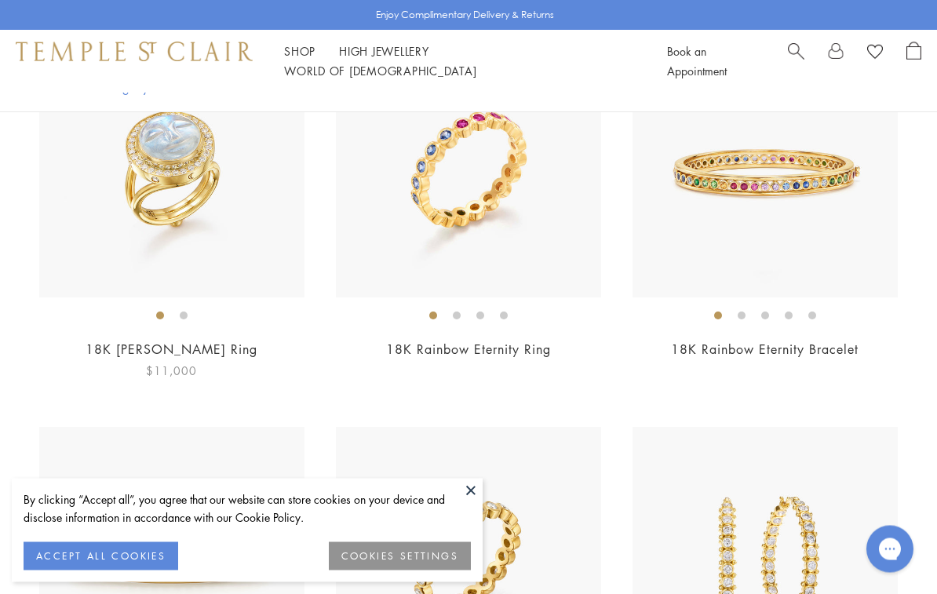
click at [187, 176] on img at bounding box center [171, 165] width 265 height 265
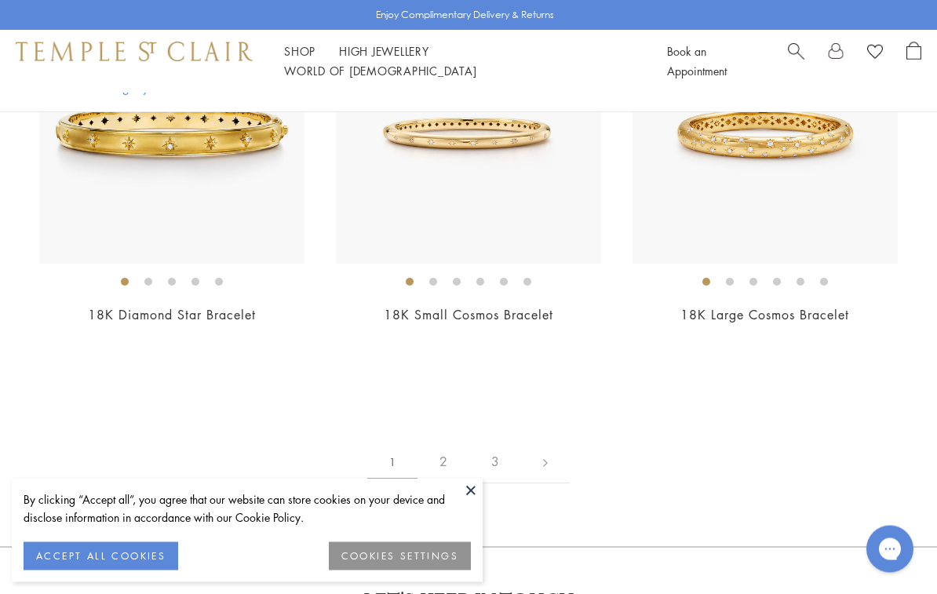
scroll to position [6830, 0]
click at [498, 195] on img at bounding box center [468, 130] width 265 height 265
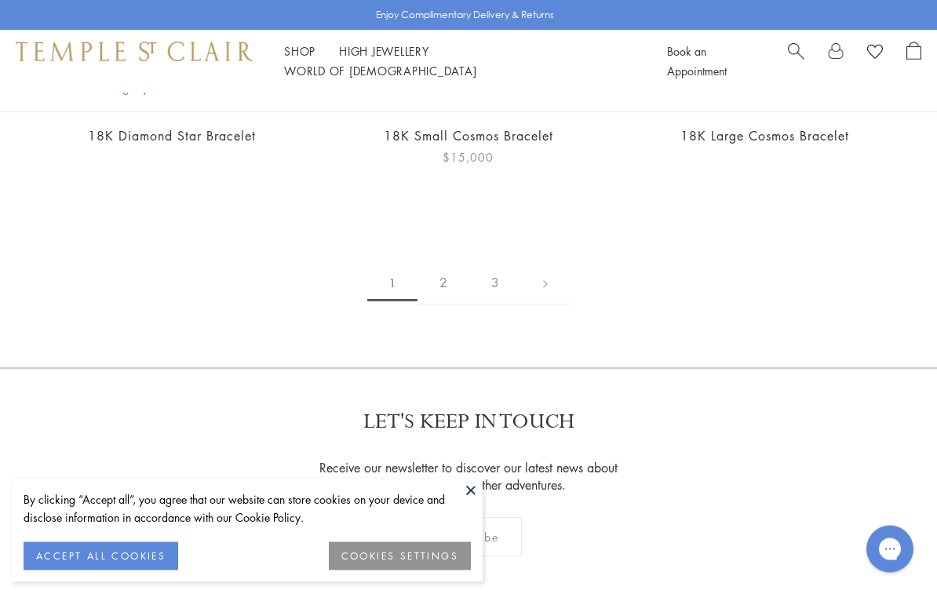
scroll to position [7012, 0]
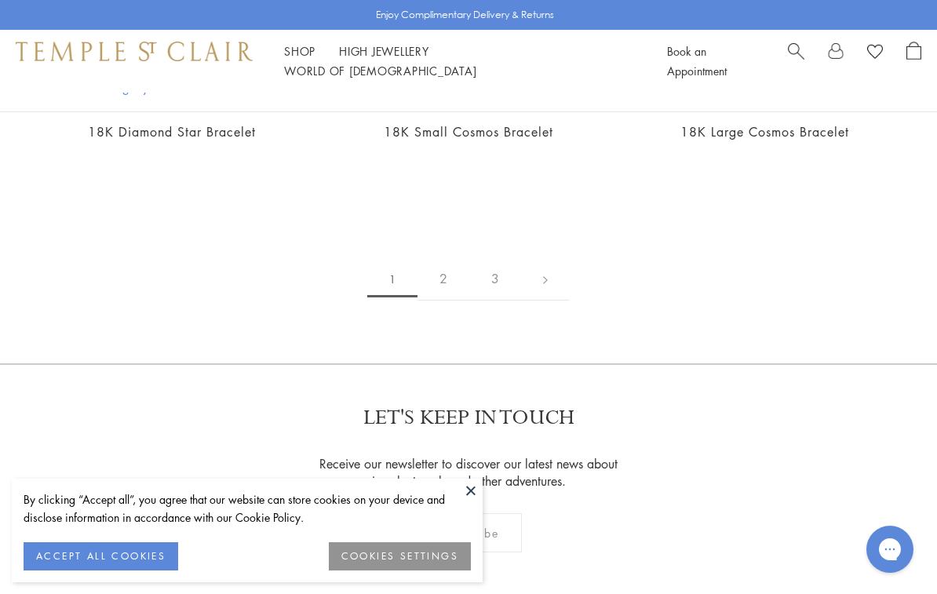
click at [543, 286] on link at bounding box center [545, 278] width 49 height 43
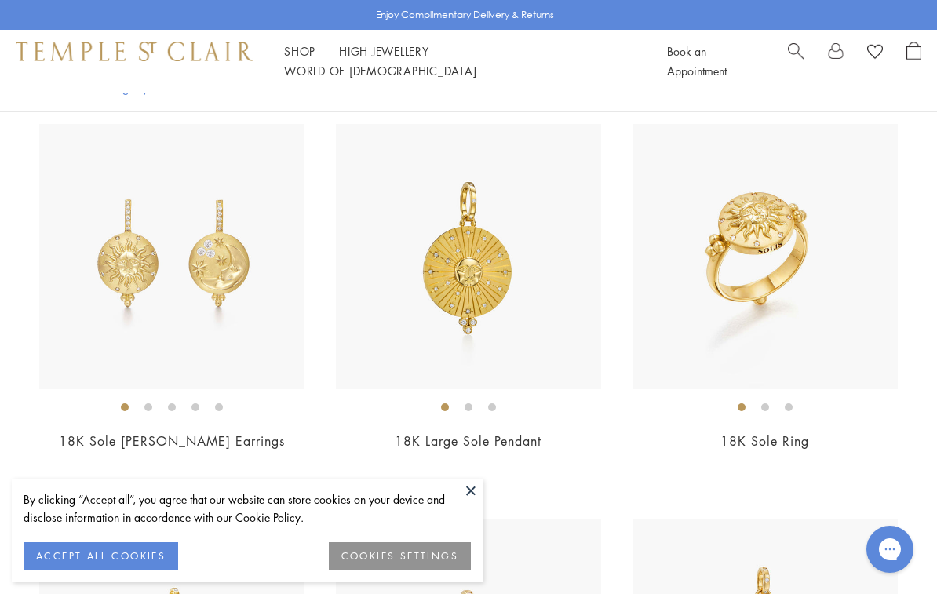
scroll to position [2361, 0]
click at [198, 228] on img at bounding box center [171, 257] width 265 height 265
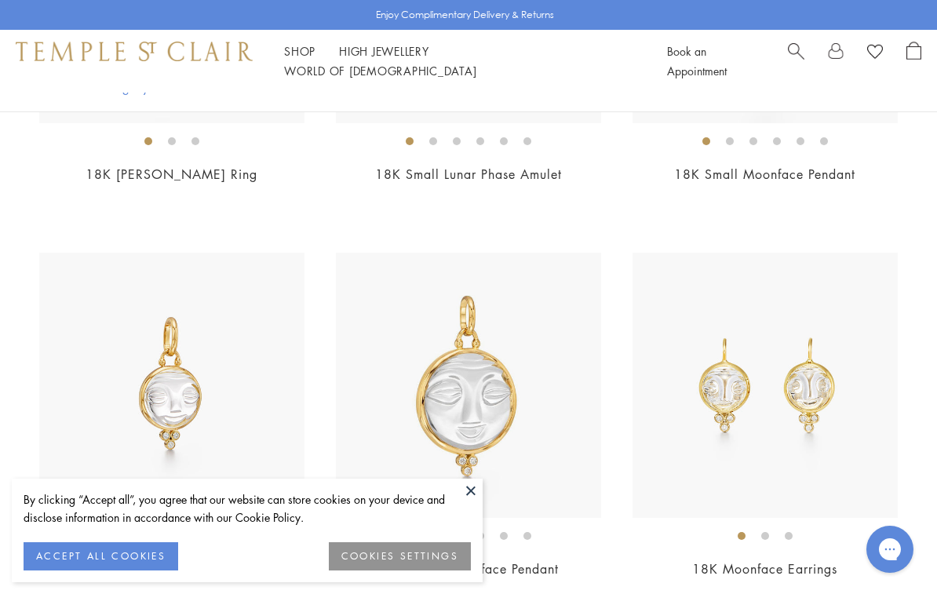
scroll to position [1338, 0]
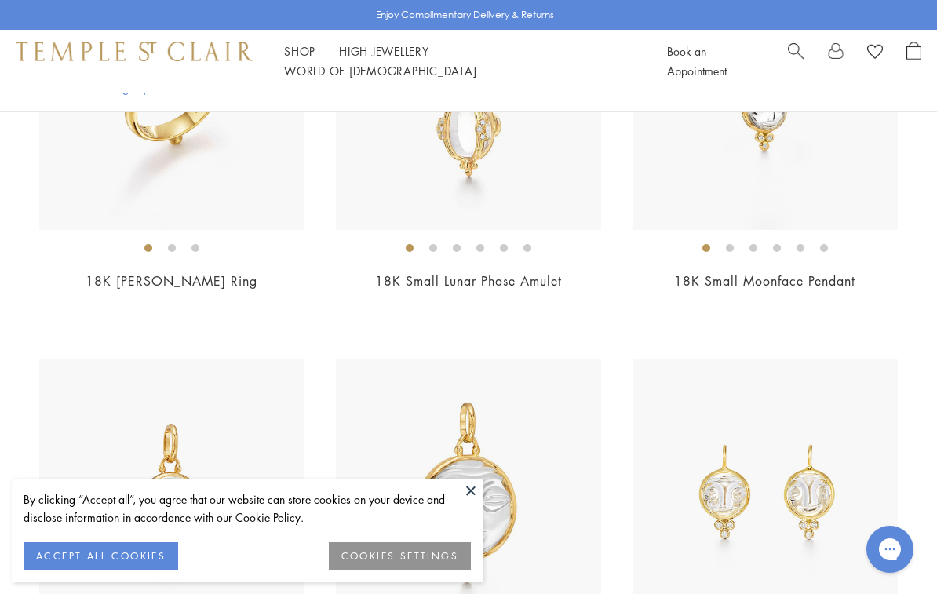
click at [797, 478] on img at bounding box center [765, 491] width 265 height 265
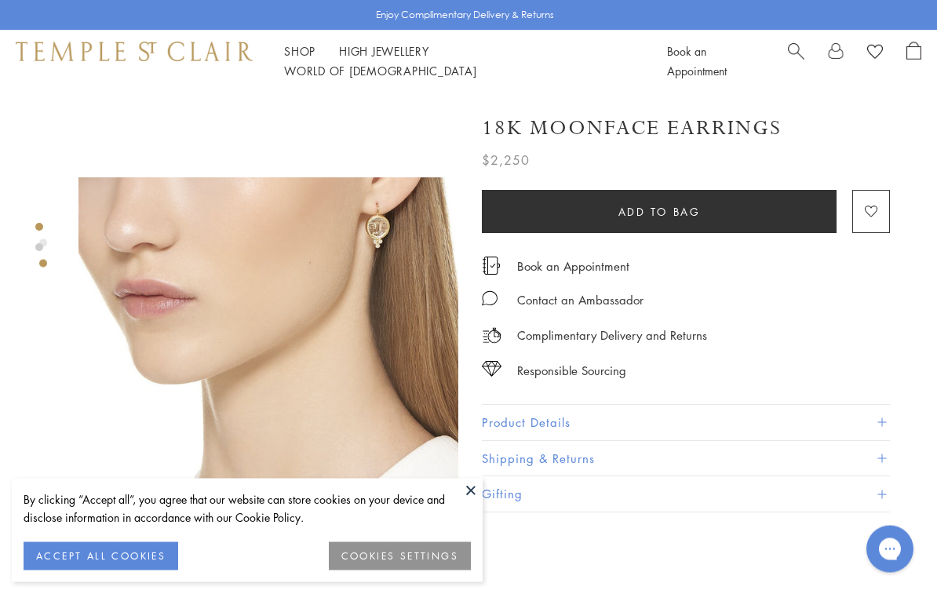
scroll to position [319, 0]
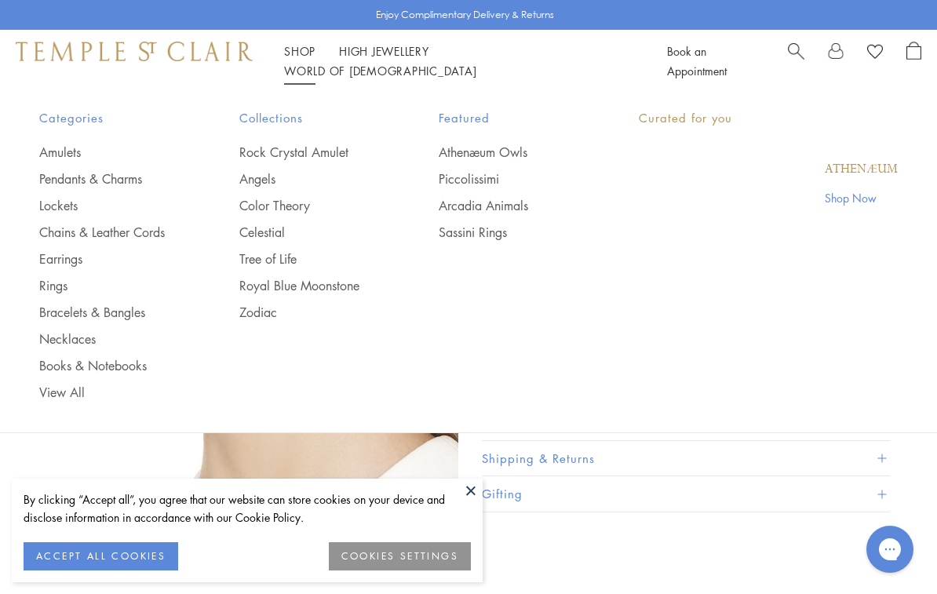
click at [293, 59] on link "Shop Shop" at bounding box center [299, 51] width 31 height 16
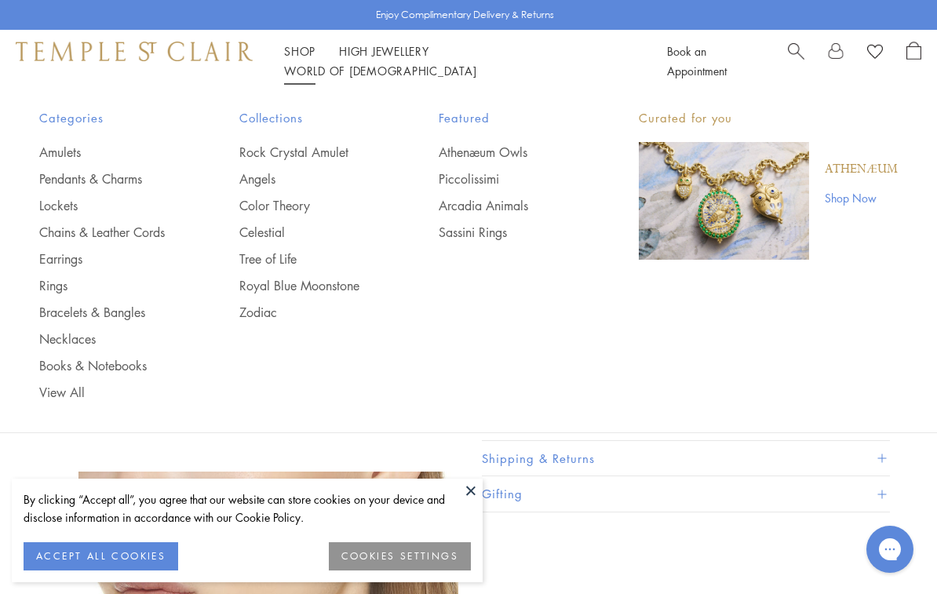
scroll to position [26, 0]
click at [323, 152] on link "Rock Crystal Amulet" at bounding box center [307, 152] width 137 height 17
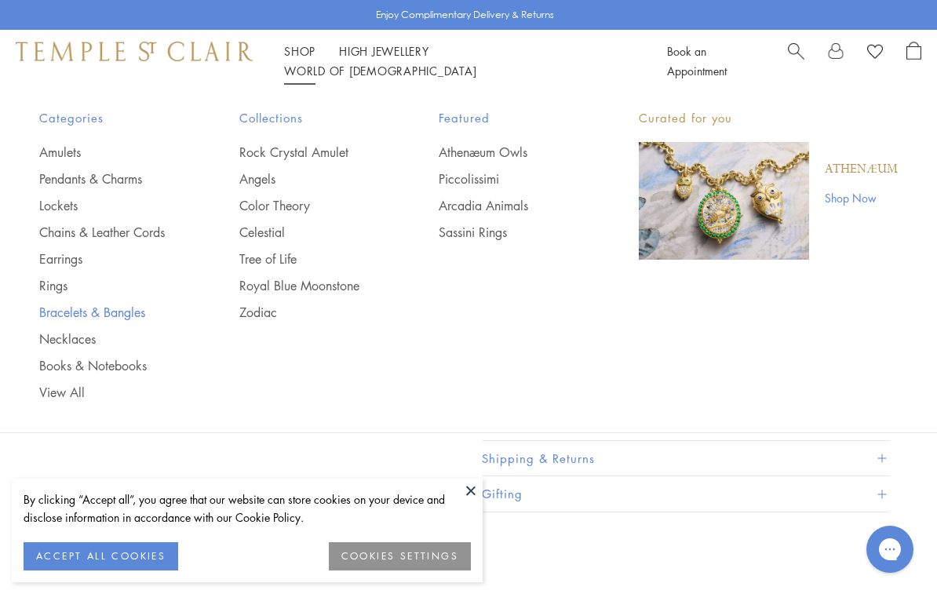
click at [140, 307] on link "Bracelets & Bangles" at bounding box center [107, 312] width 137 height 17
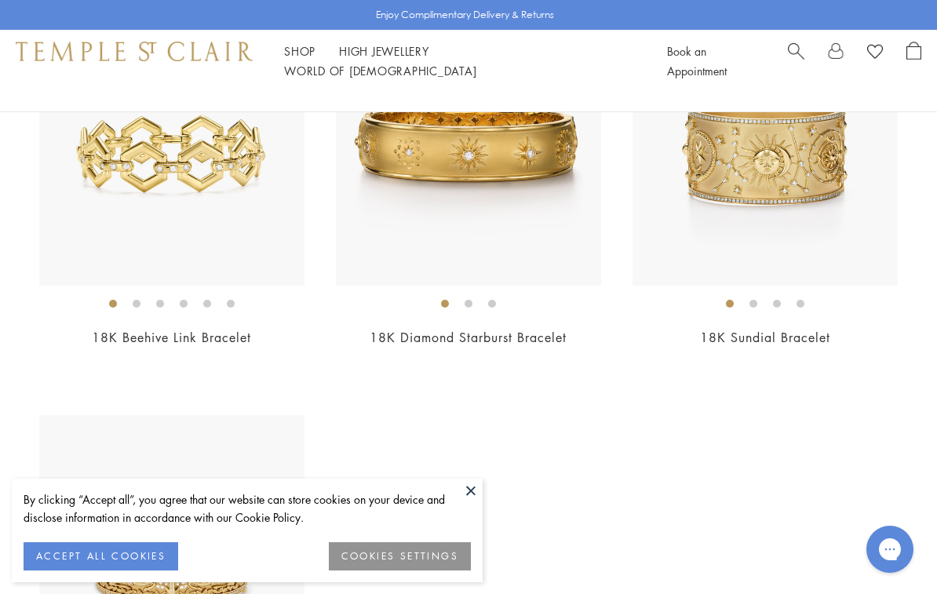
scroll to position [4537, 0]
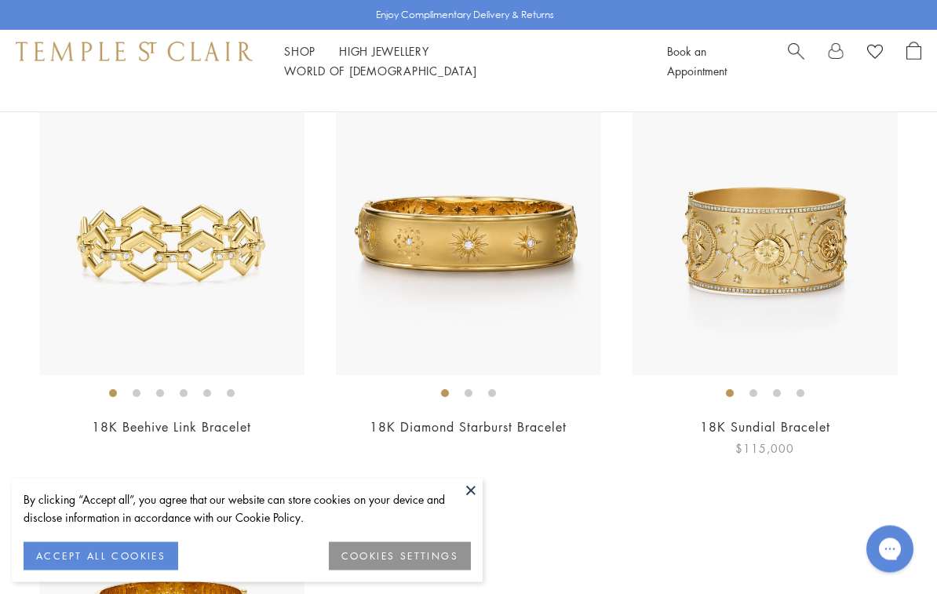
click at [774, 224] on img at bounding box center [765, 243] width 265 height 265
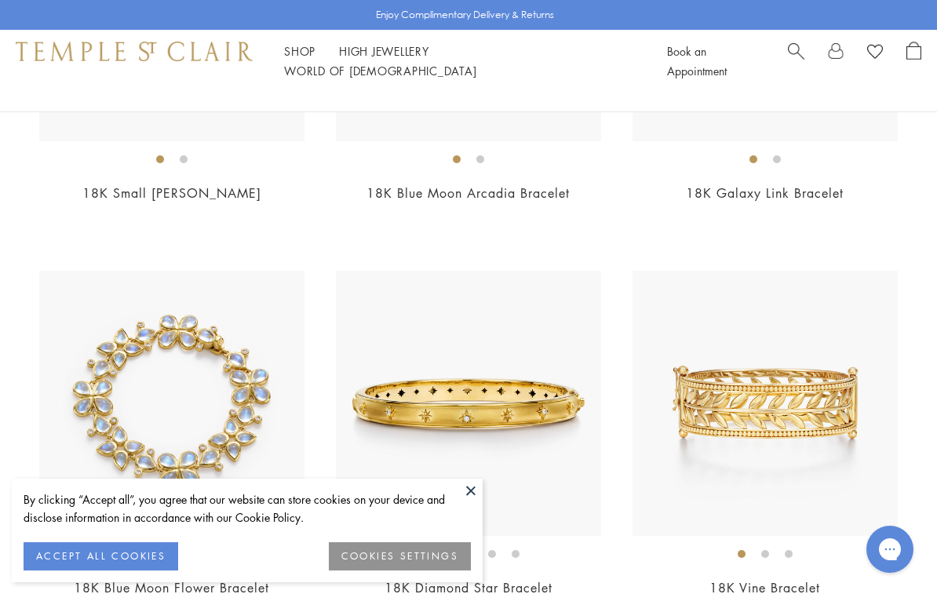
scroll to position [3985, 0]
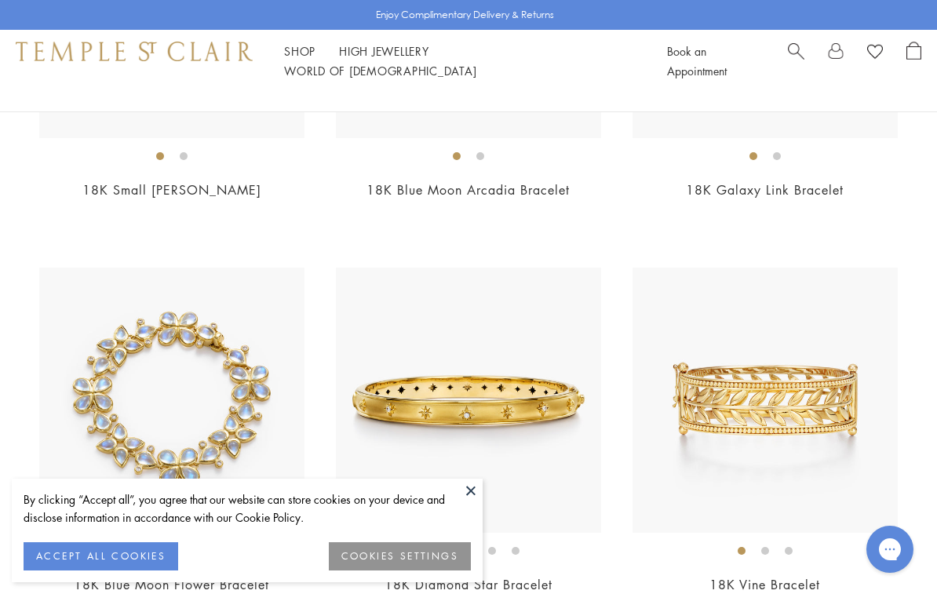
click at [227, 348] on img at bounding box center [171, 400] width 265 height 265
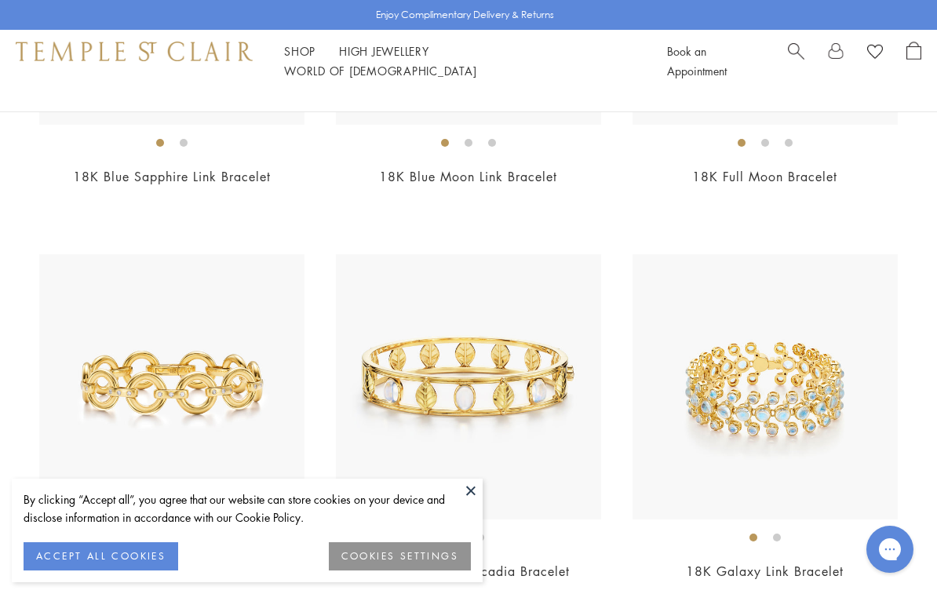
scroll to position [3605, 0]
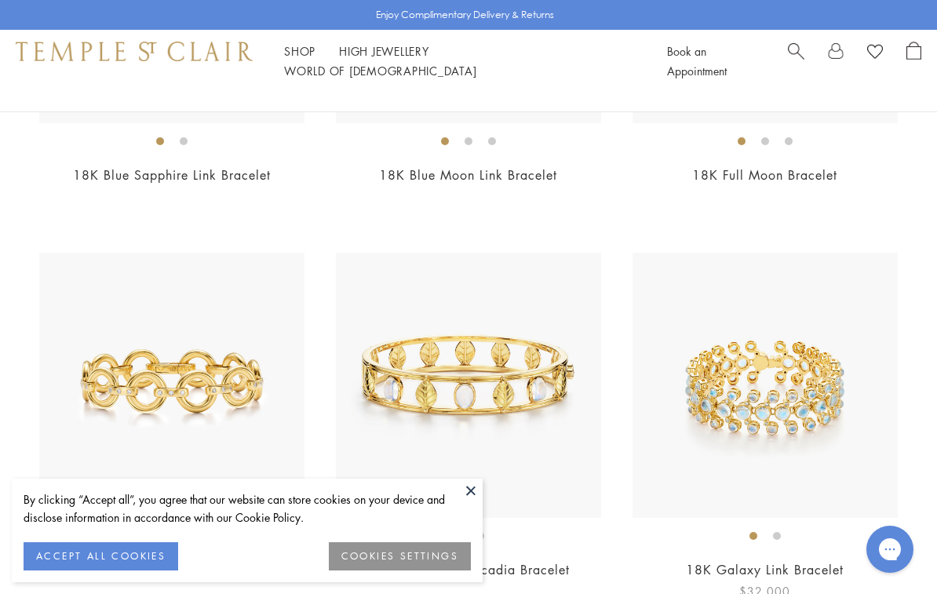
click at [771, 396] on img at bounding box center [765, 385] width 265 height 265
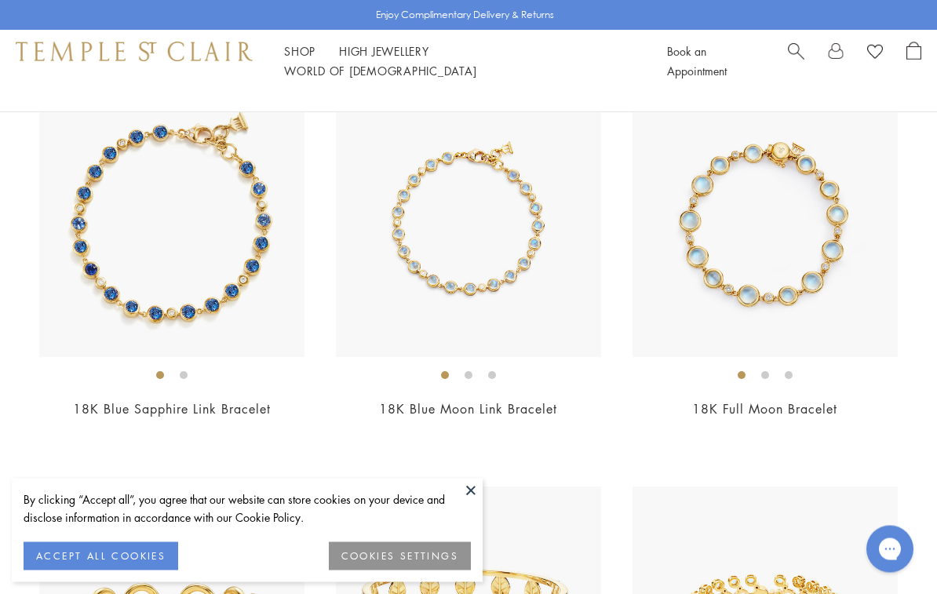
scroll to position [3286, 0]
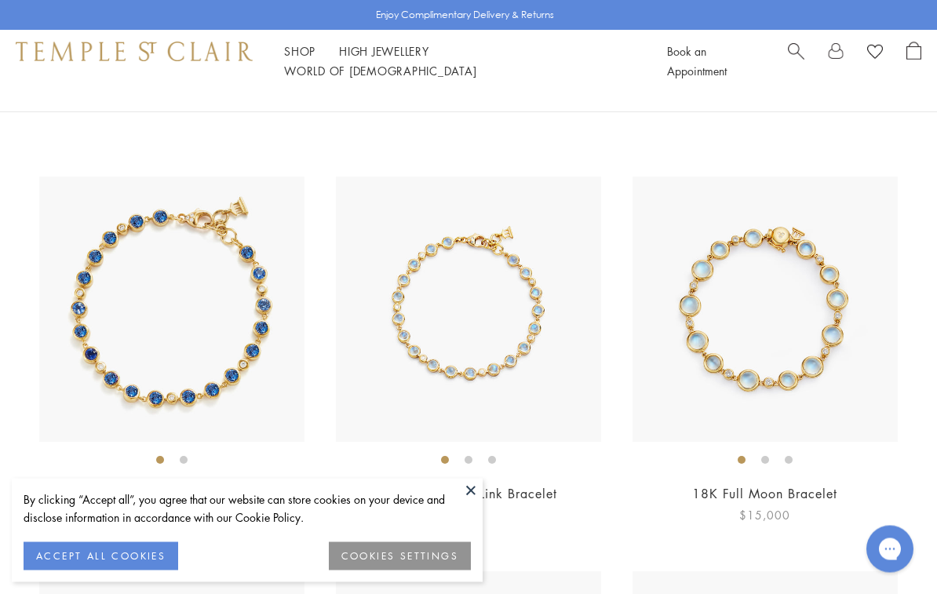
click at [793, 276] on img at bounding box center [765, 309] width 265 height 265
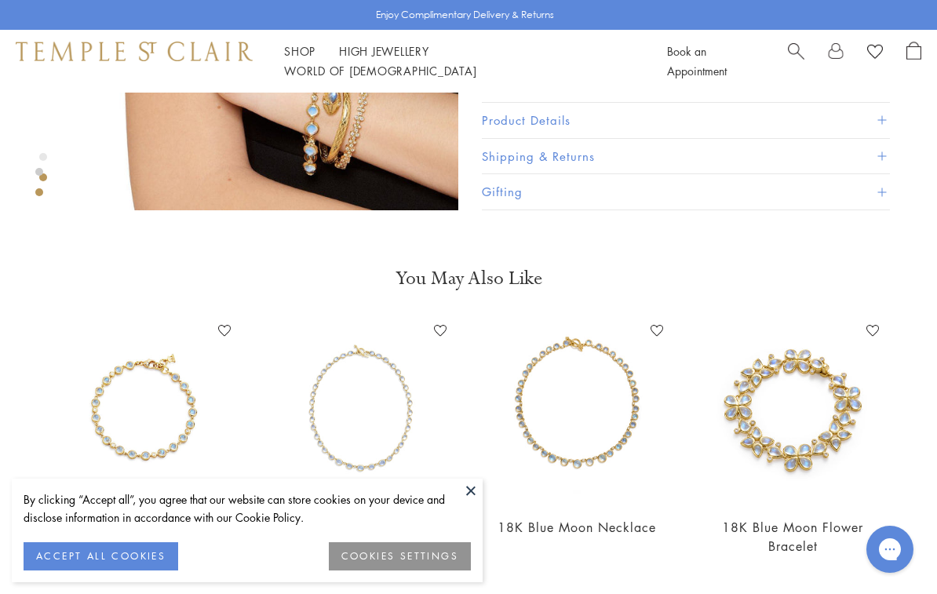
scroll to position [667, 0]
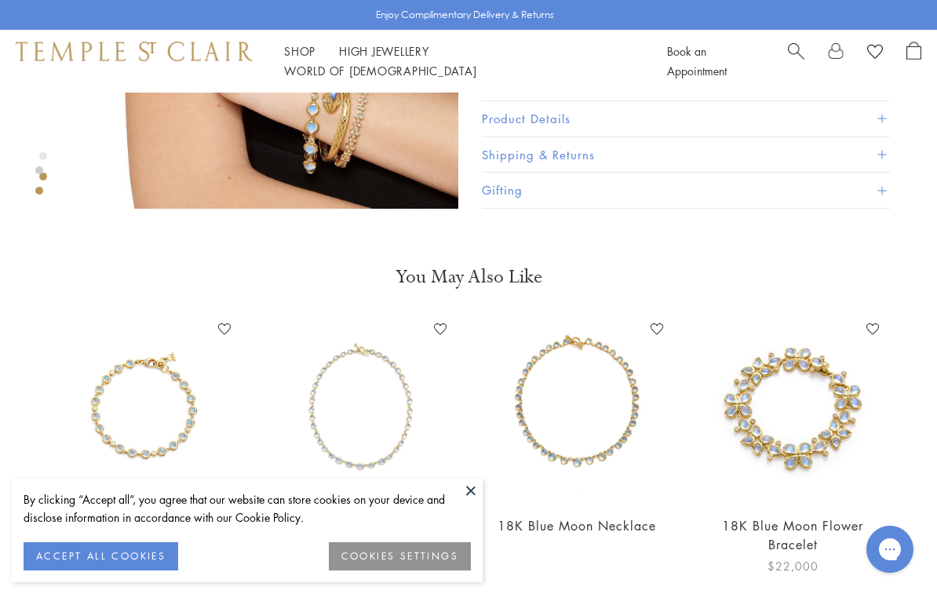
click at [815, 409] on img at bounding box center [793, 409] width 185 height 185
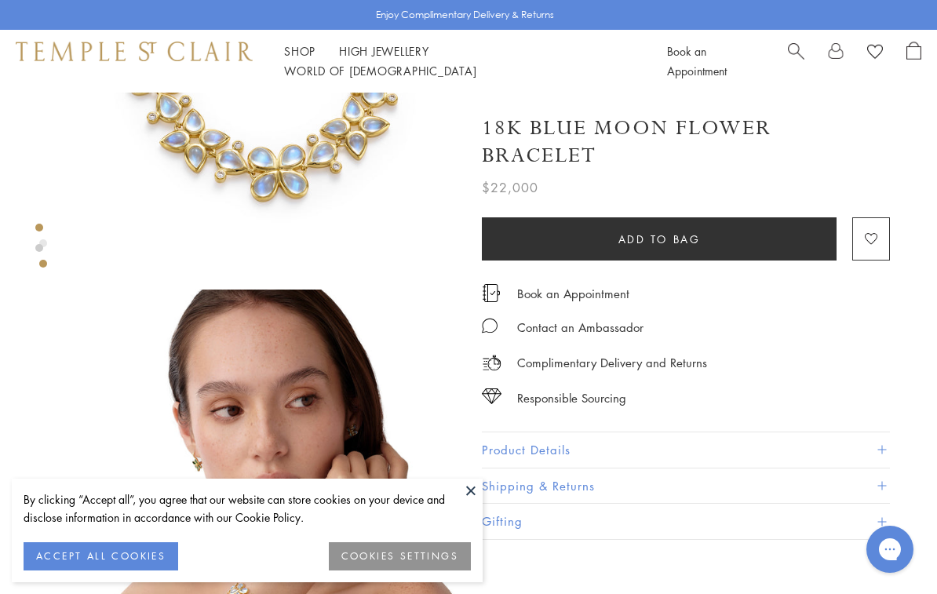
scroll to position [200, 0]
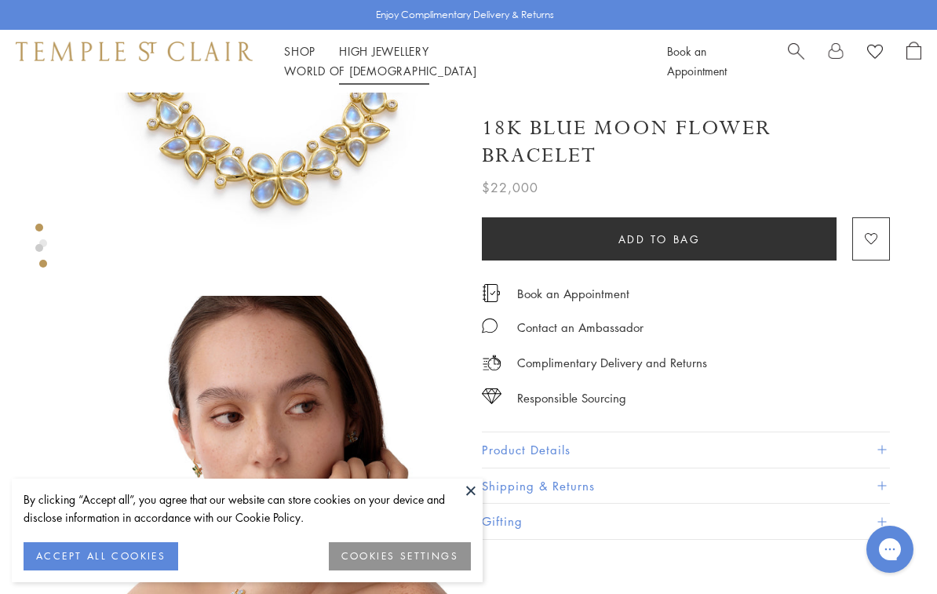
click at [381, 59] on link "High Jewellery High Jewellery" at bounding box center [384, 51] width 90 height 16
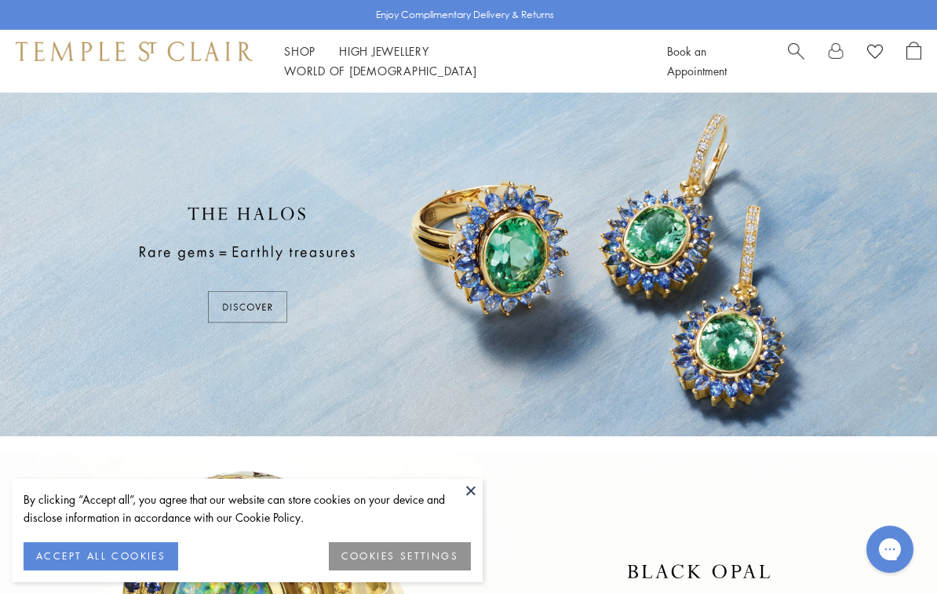
click at [477, 479] on button at bounding box center [471, 491] width 24 height 24
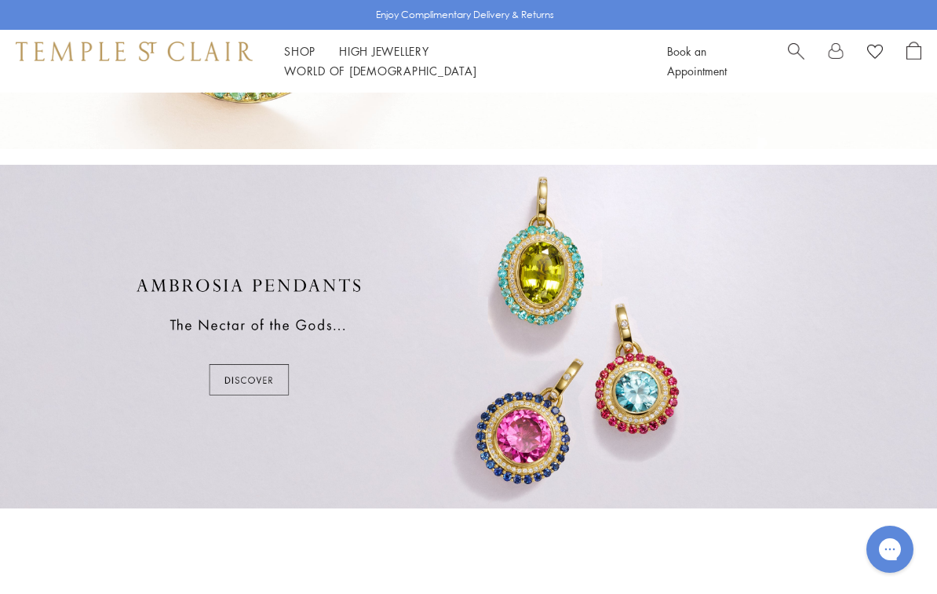
scroll to position [647, 0]
click at [235, 342] on div at bounding box center [468, 337] width 937 height 344
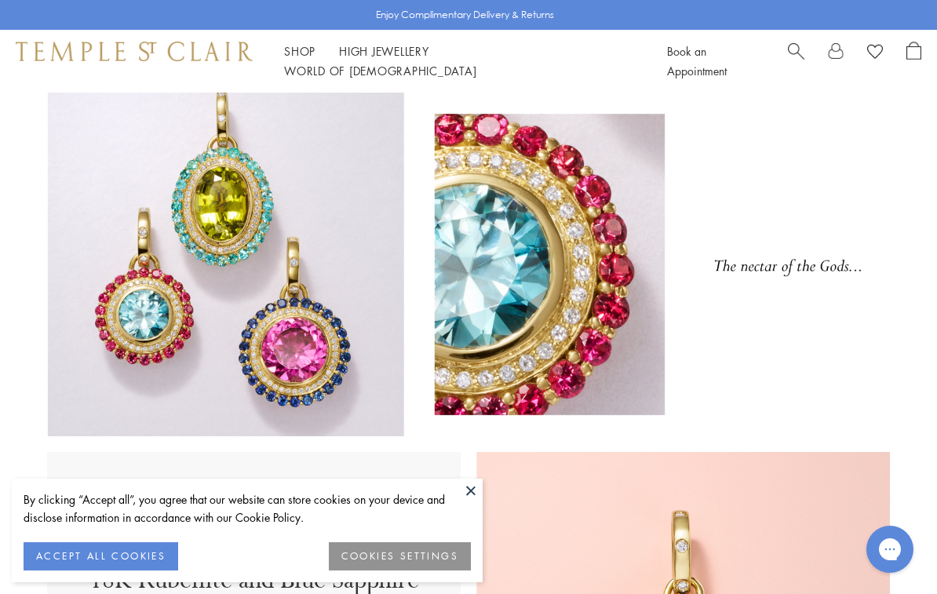
click at [471, 479] on button at bounding box center [471, 491] width 24 height 24
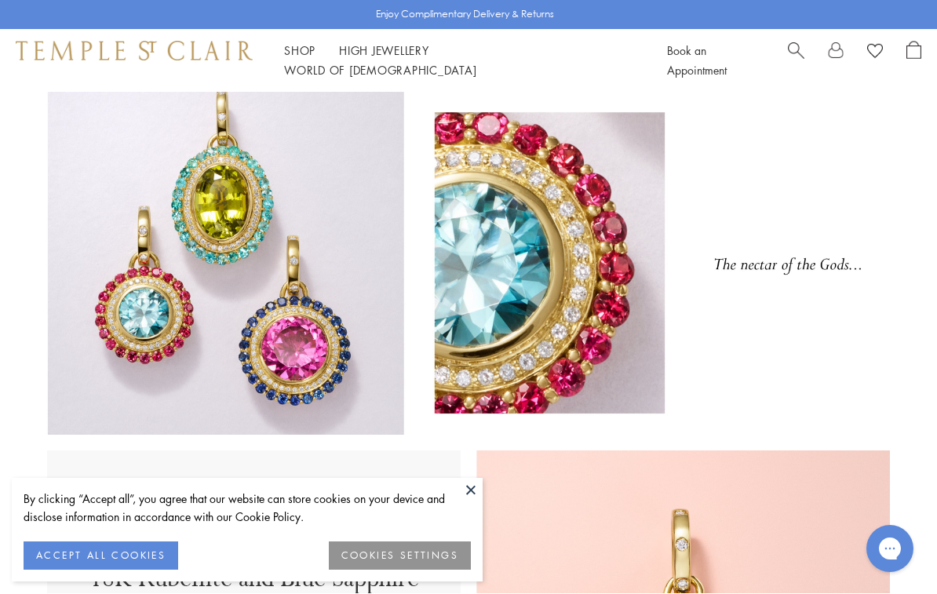
scroll to position [1, 0]
